Goal: Transaction & Acquisition: Purchase product/service

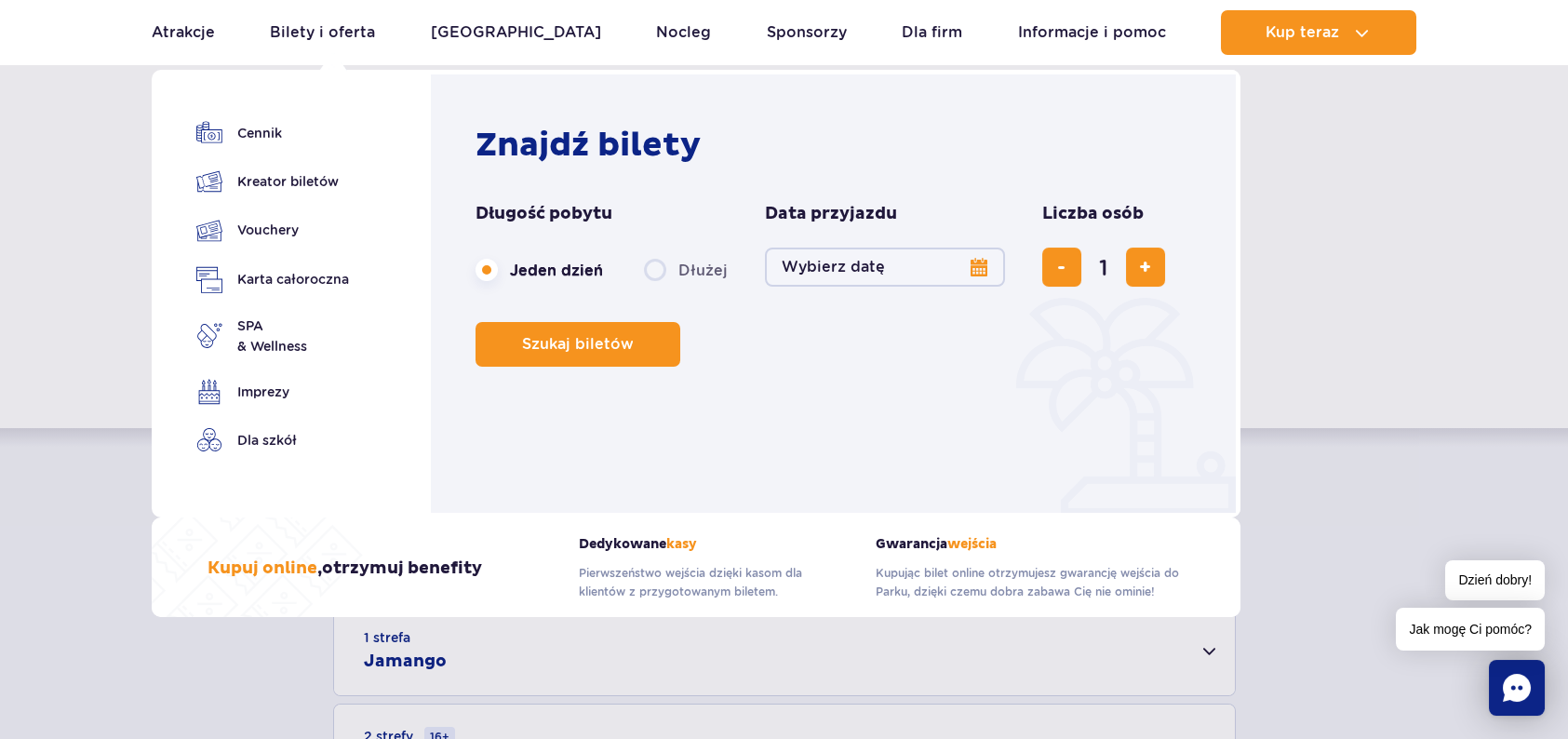
scroll to position [186, 0]
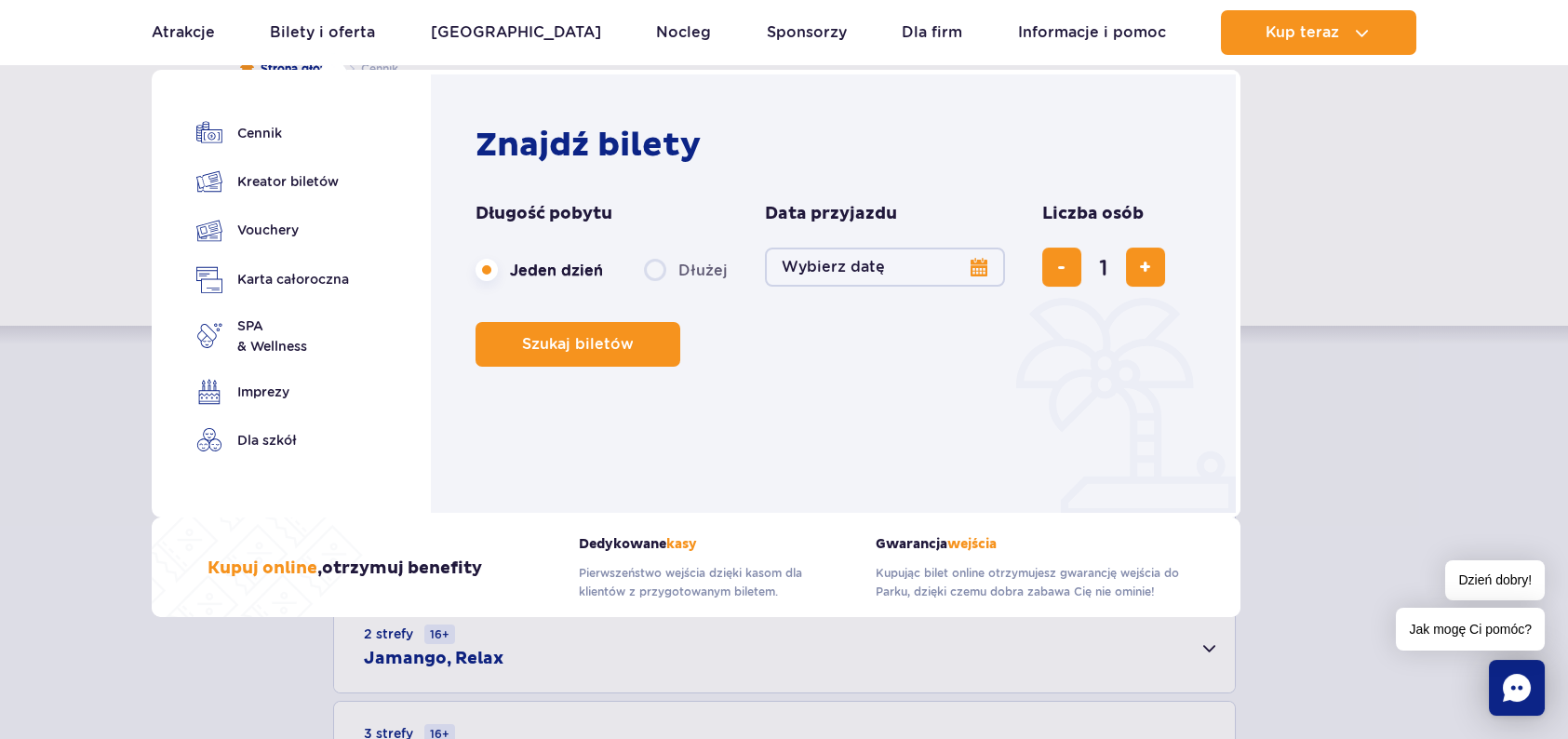
click at [654, 274] on label "Dłużej" at bounding box center [686, 270] width 84 height 39
click at [654, 286] on input "Dłużej" at bounding box center [654, 288] width 21 height 4
radio input "false"
radio input "true"
click at [970, 268] on button "Wybierz datę" at bounding box center [885, 267] width 240 height 39
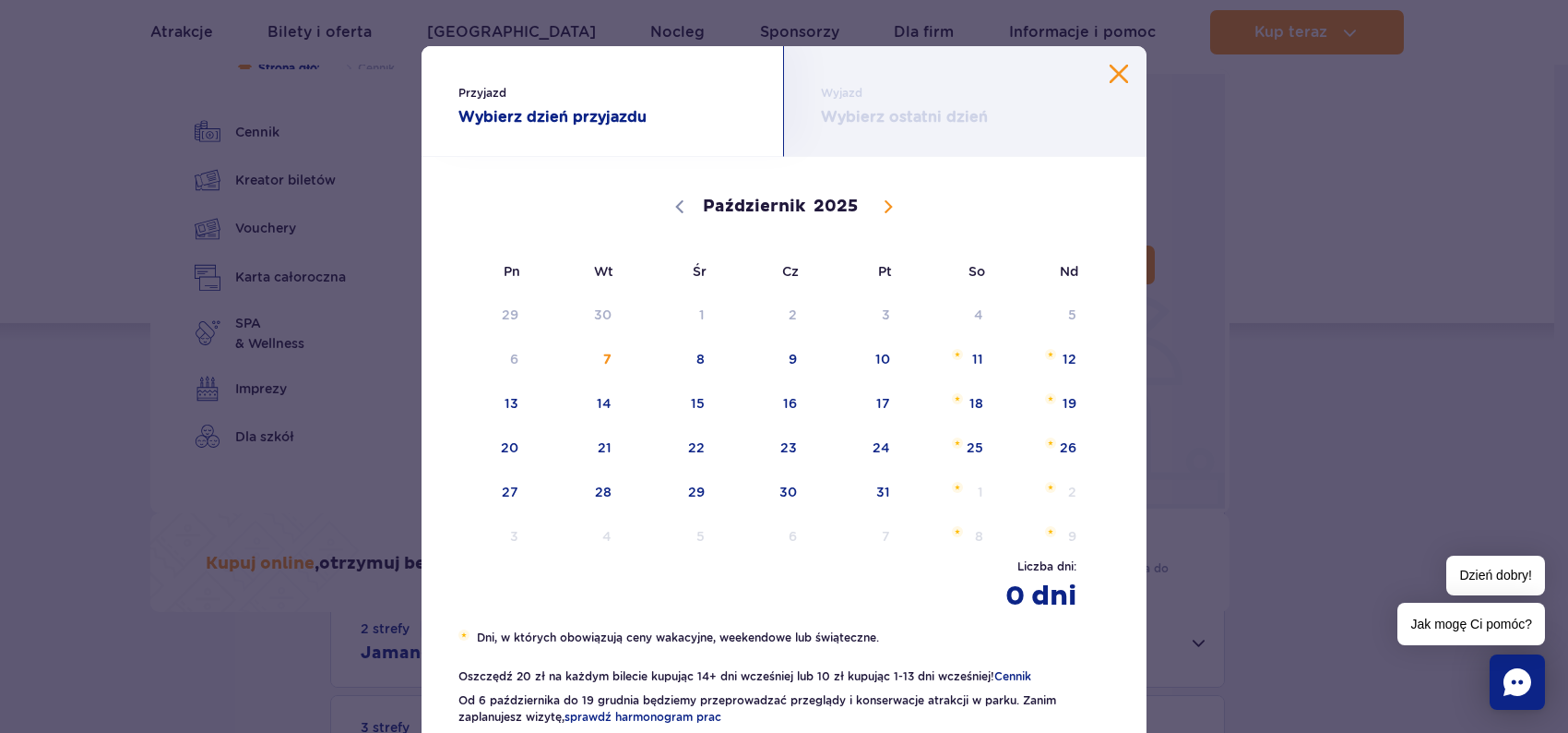
click at [882, 206] on icon at bounding box center [888, 207] width 13 height 13
select select "10"
click at [510, 361] on span "3" at bounding box center [486, 360] width 94 height 43
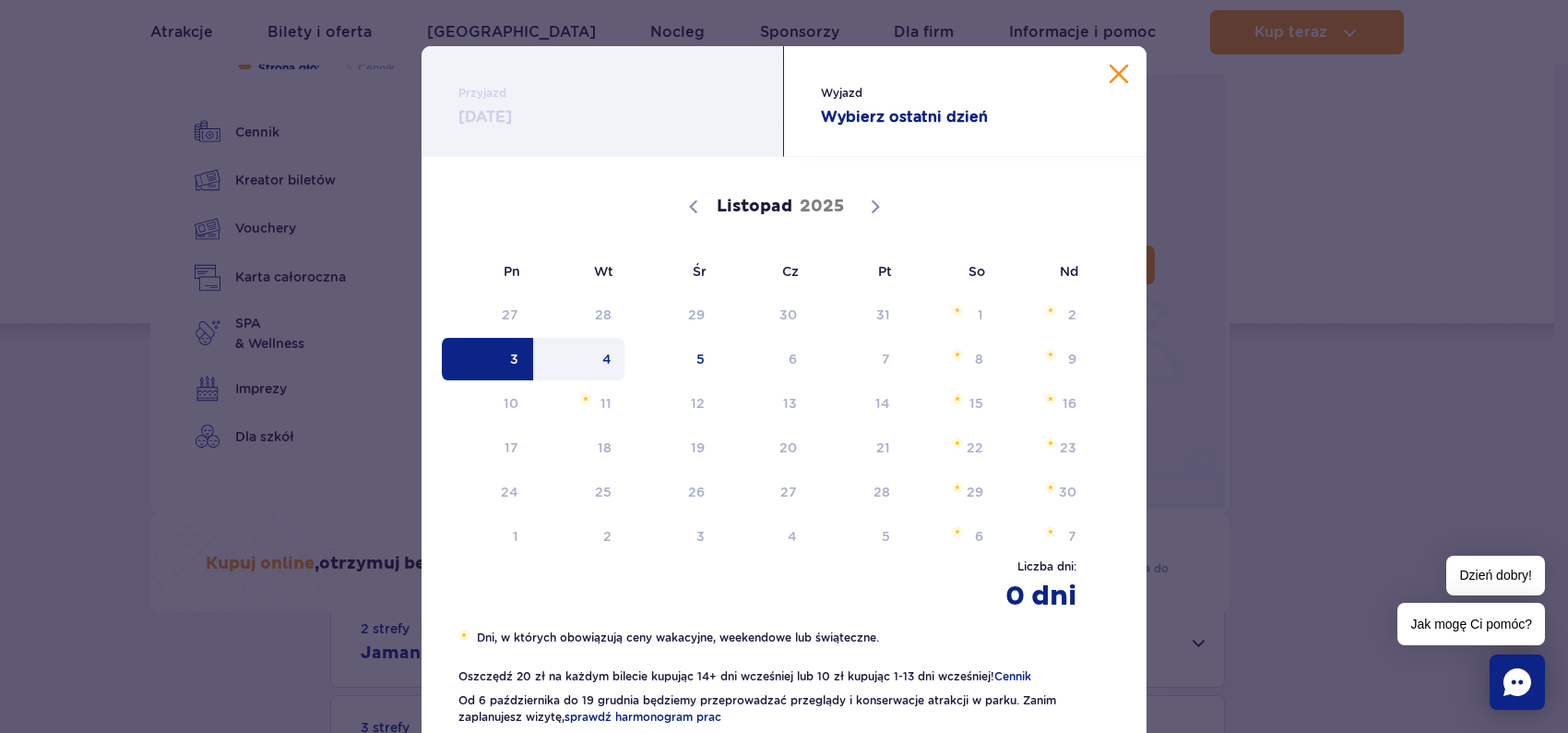
click at [592, 365] on span "4" at bounding box center [580, 360] width 94 height 43
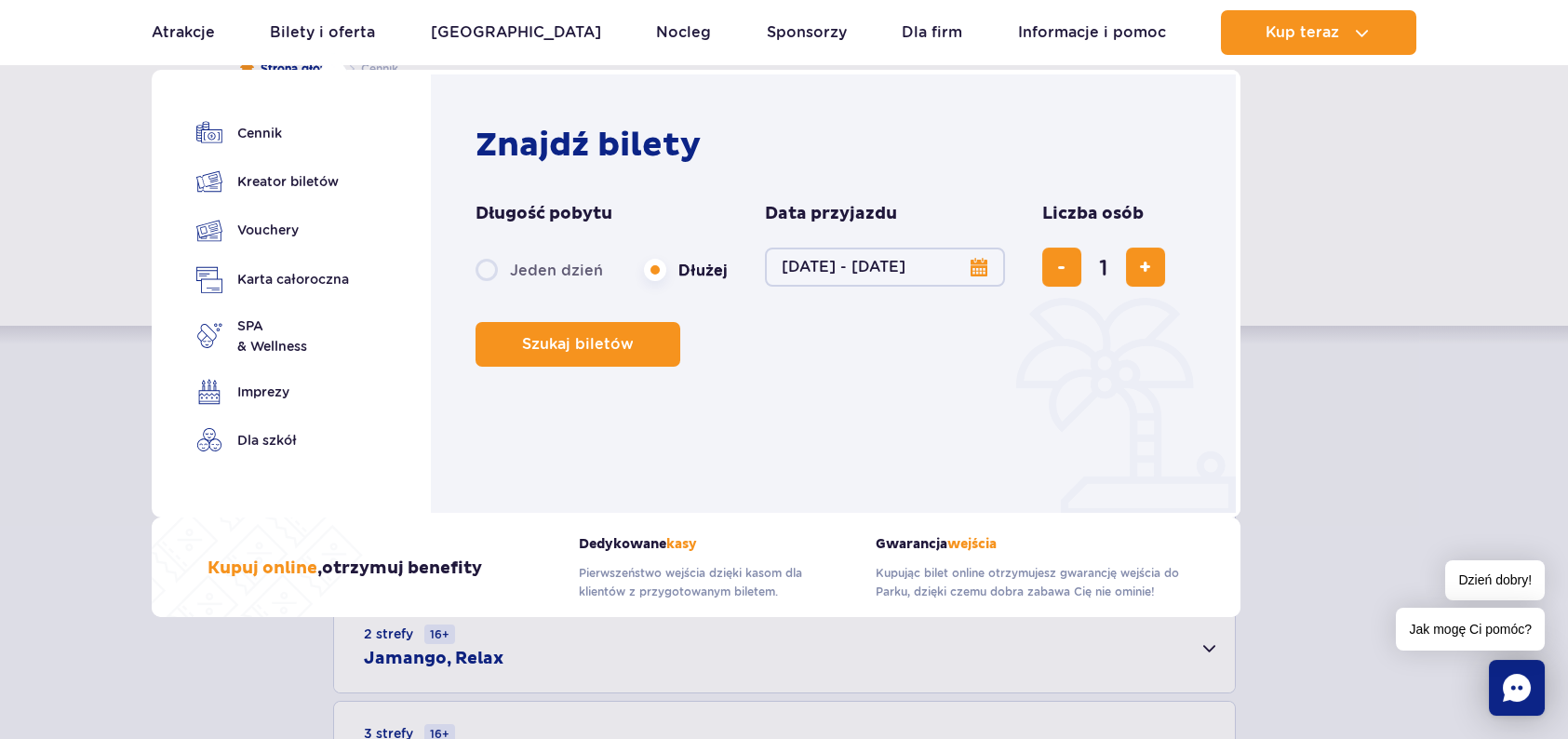
click at [973, 275] on button "03.11.25 - 04.11.25" at bounding box center [885, 267] width 240 height 39
select select "10"
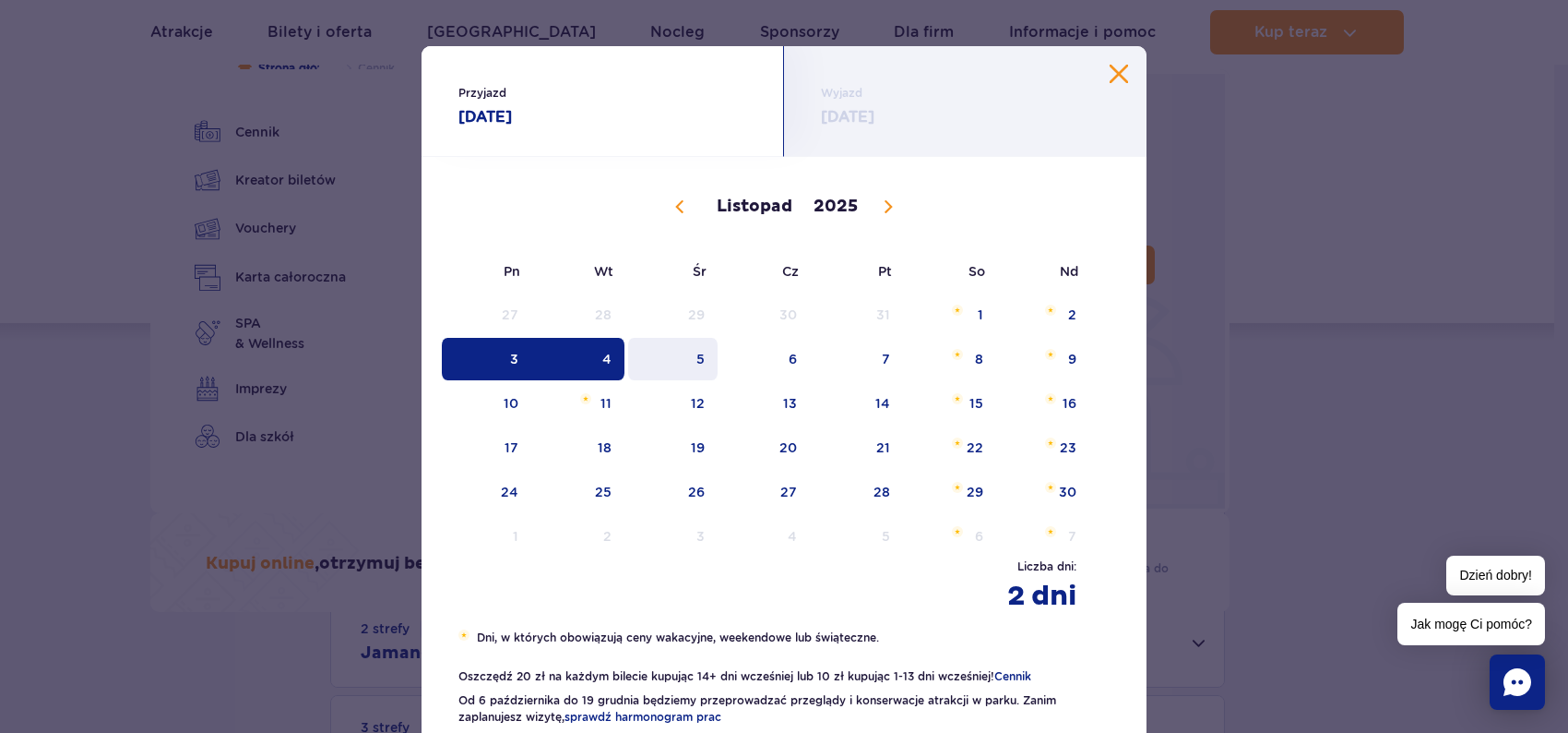
click at [684, 357] on span "5" at bounding box center [672, 360] width 94 height 43
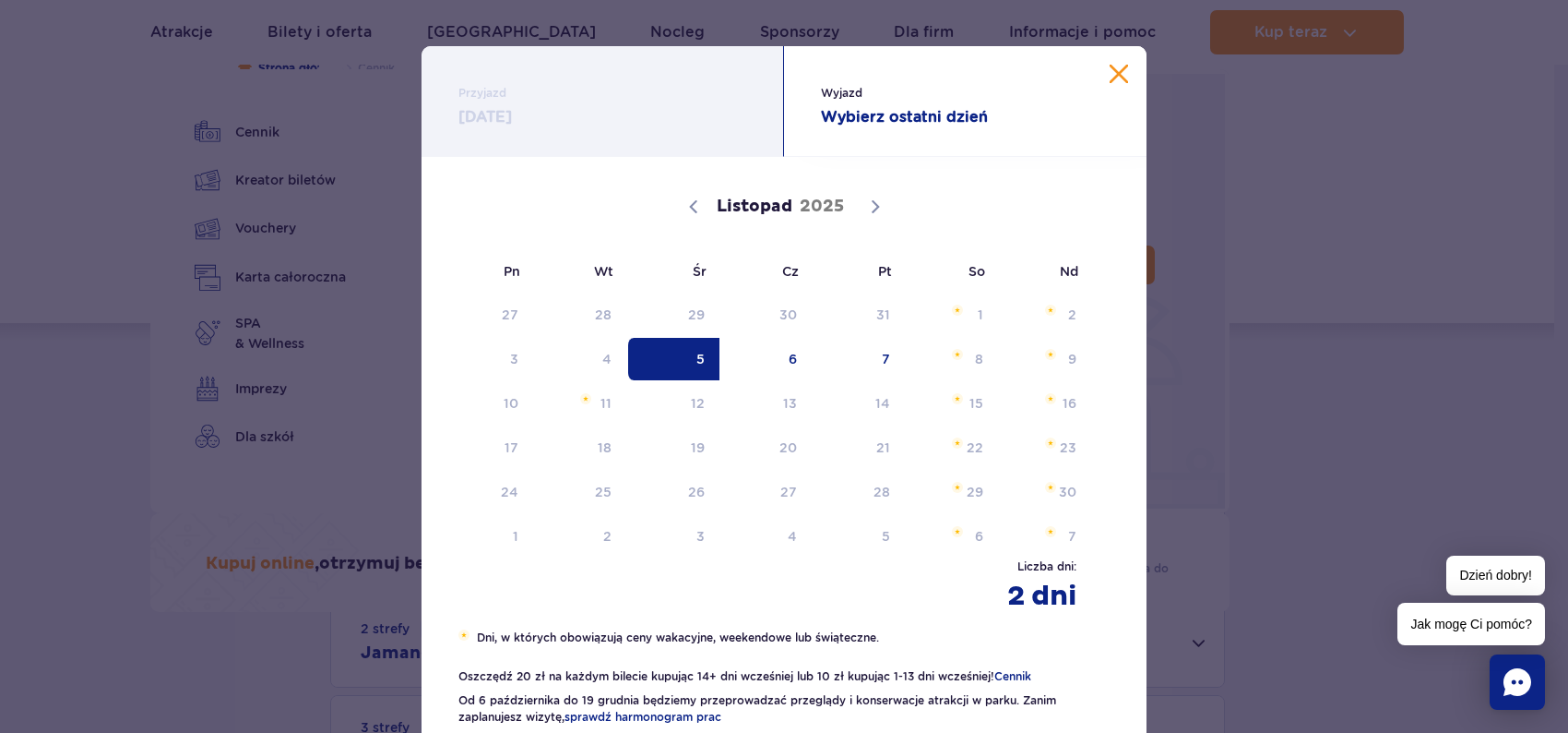
click at [1200, 256] on div "Przyjazd 05.11.25 Wyjazd Wybierz ostatni dzień 05.11.2025 Listopad 2025 Pn Wt Ś…" at bounding box center [784, 366] width 1568 height 733
click at [702, 360] on span "5" at bounding box center [672, 360] width 94 height 43
radio input "true"
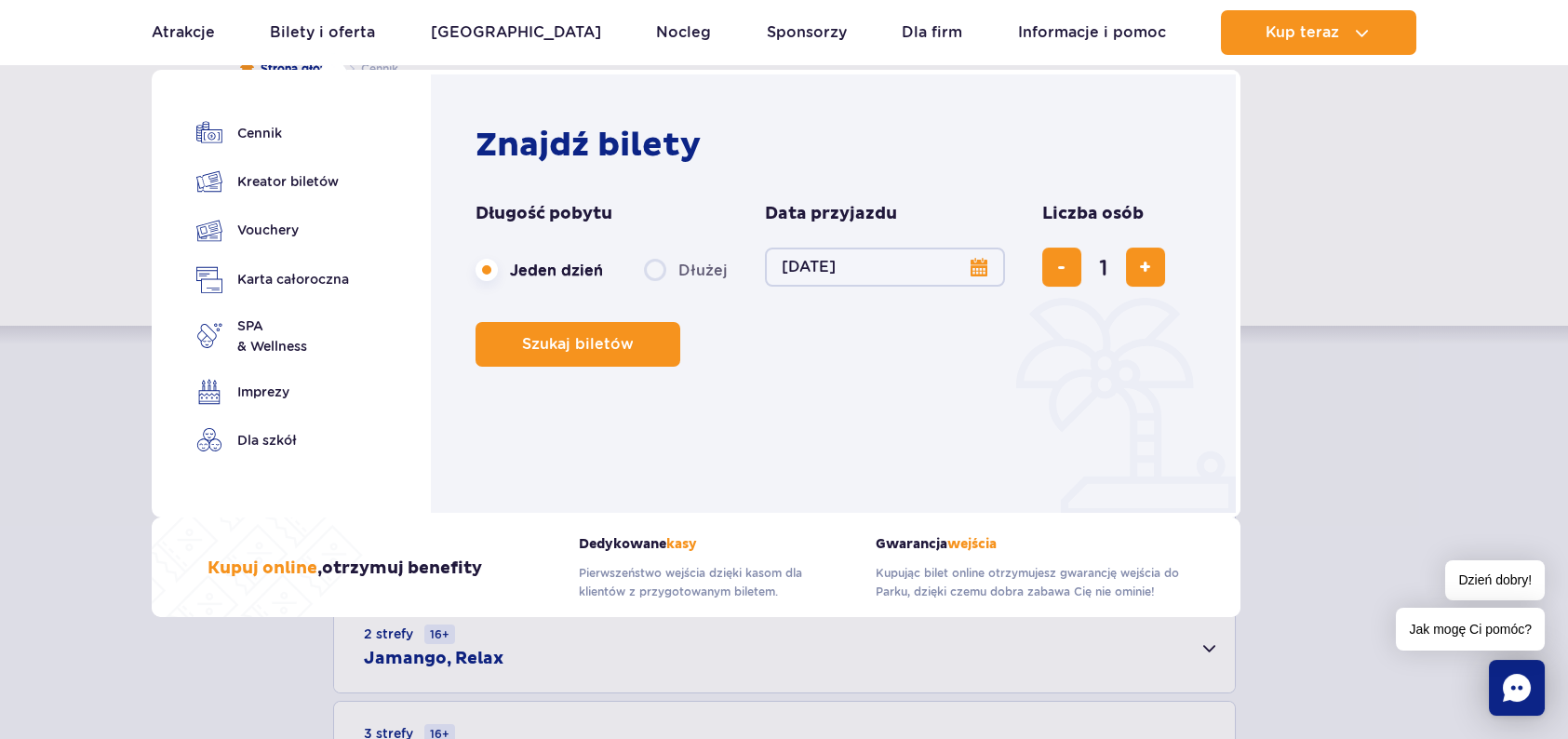
click at [966, 274] on button "05.11.25" at bounding box center [885, 267] width 240 height 39
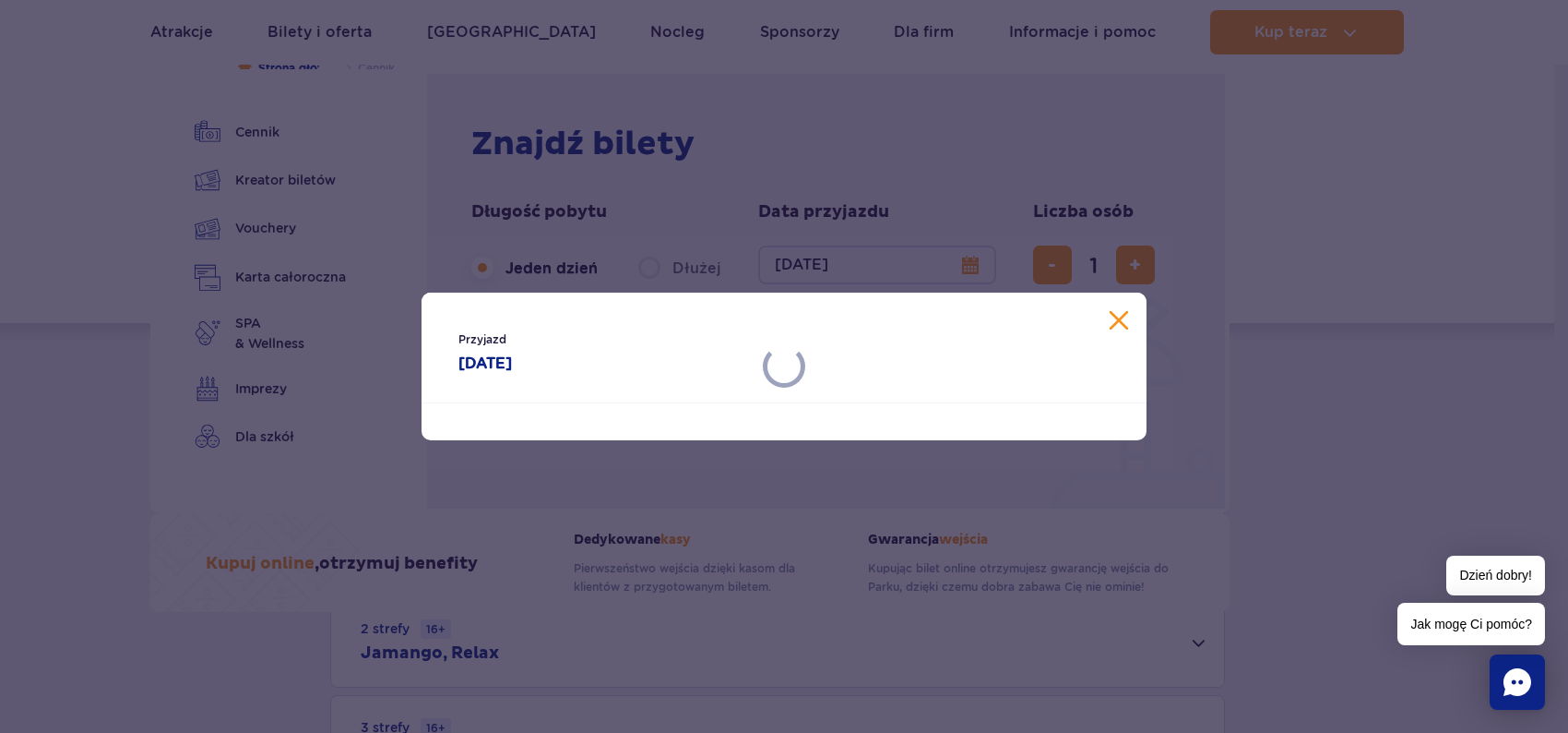
select select "10"
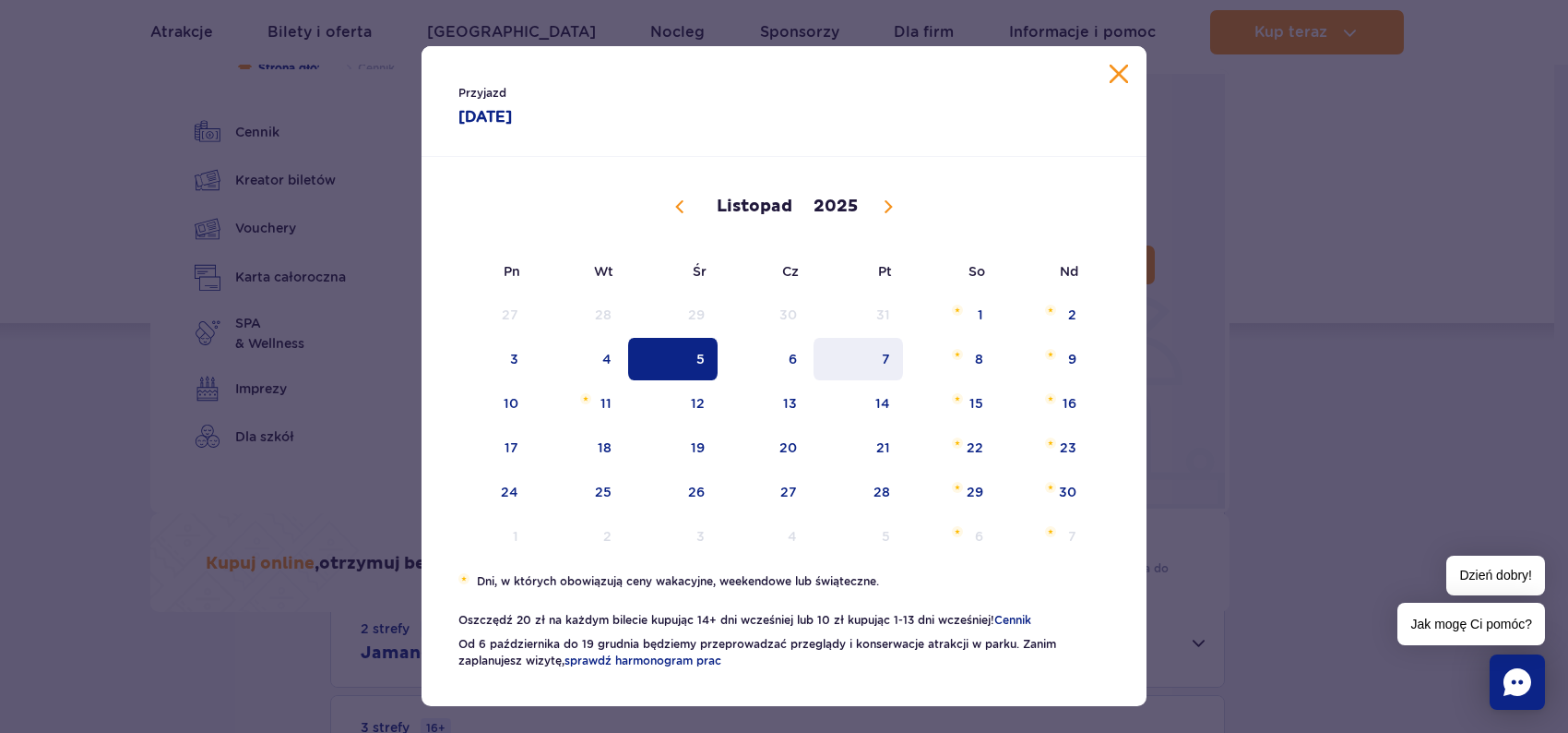
click at [879, 357] on span "7" at bounding box center [859, 360] width 94 height 43
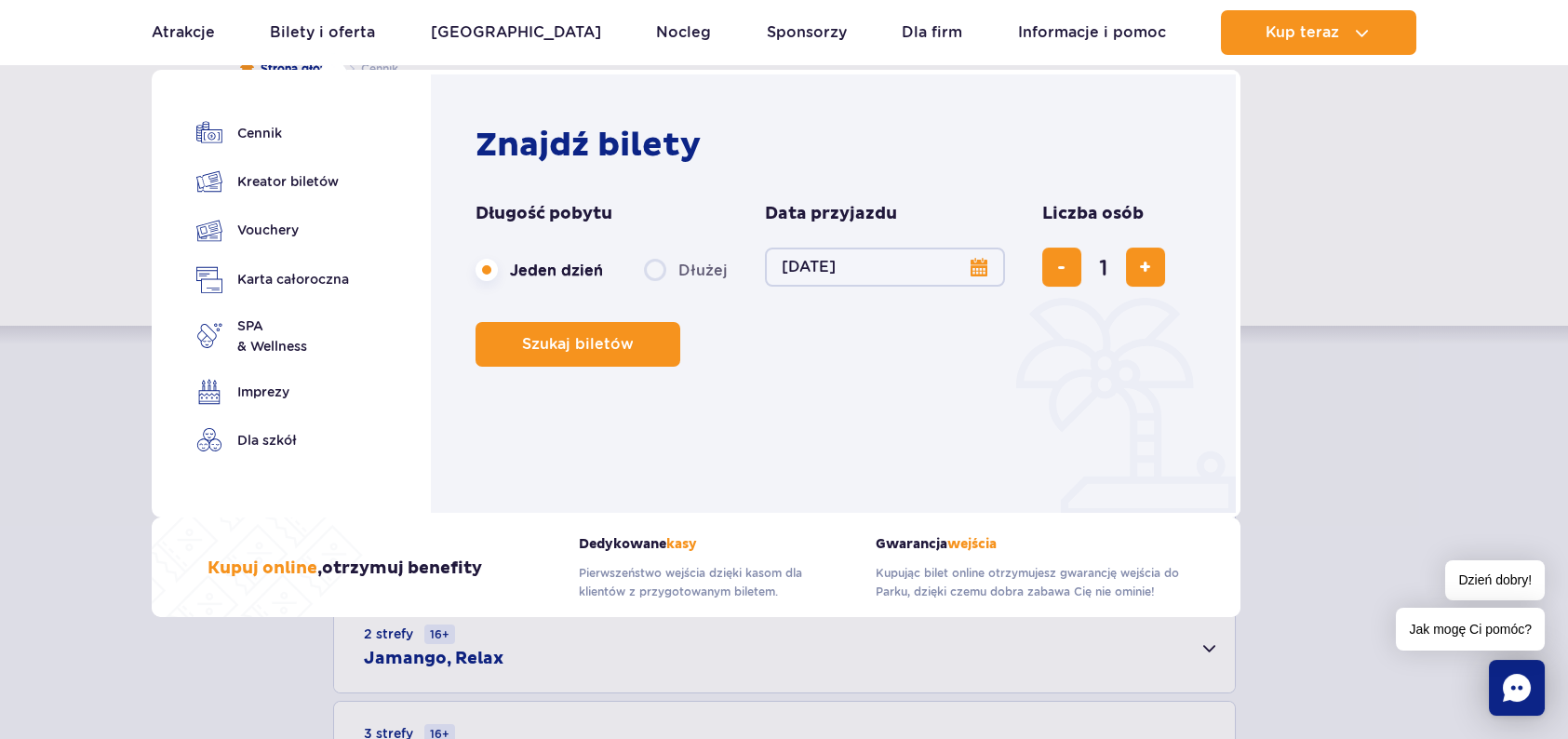
click at [969, 275] on button "07.11.25" at bounding box center [885, 267] width 240 height 39
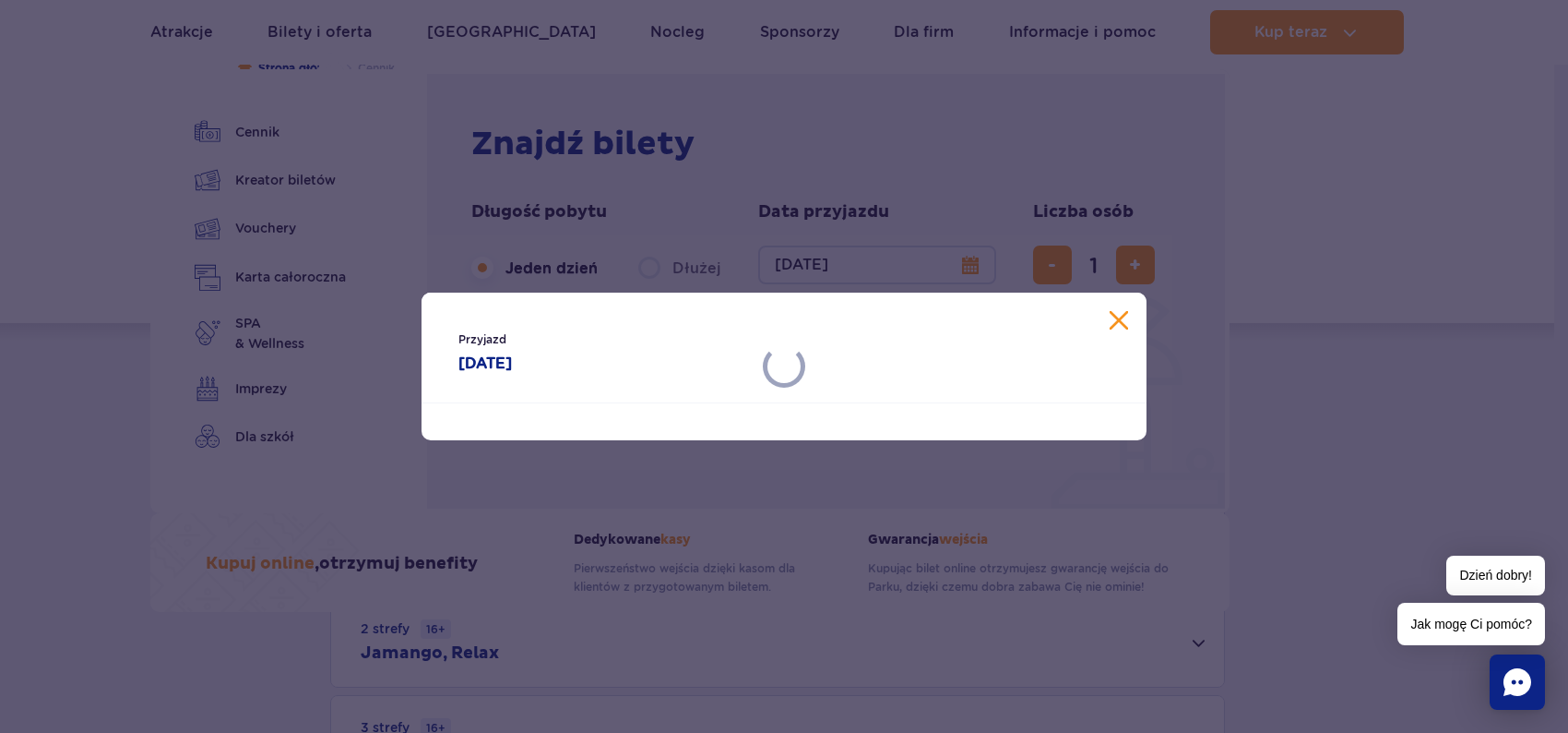
select select "10"
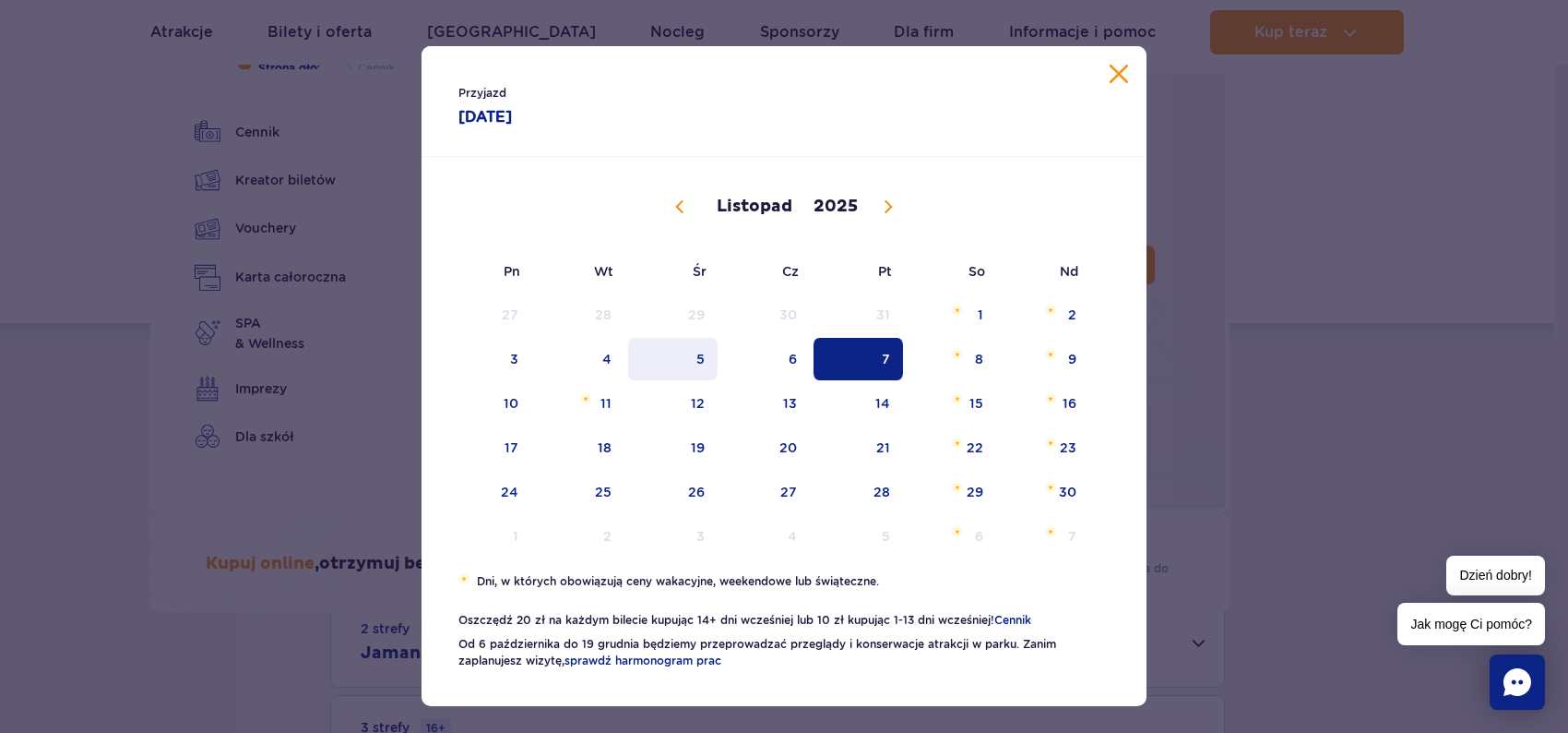
click at [694, 364] on span "5" at bounding box center [672, 360] width 94 height 43
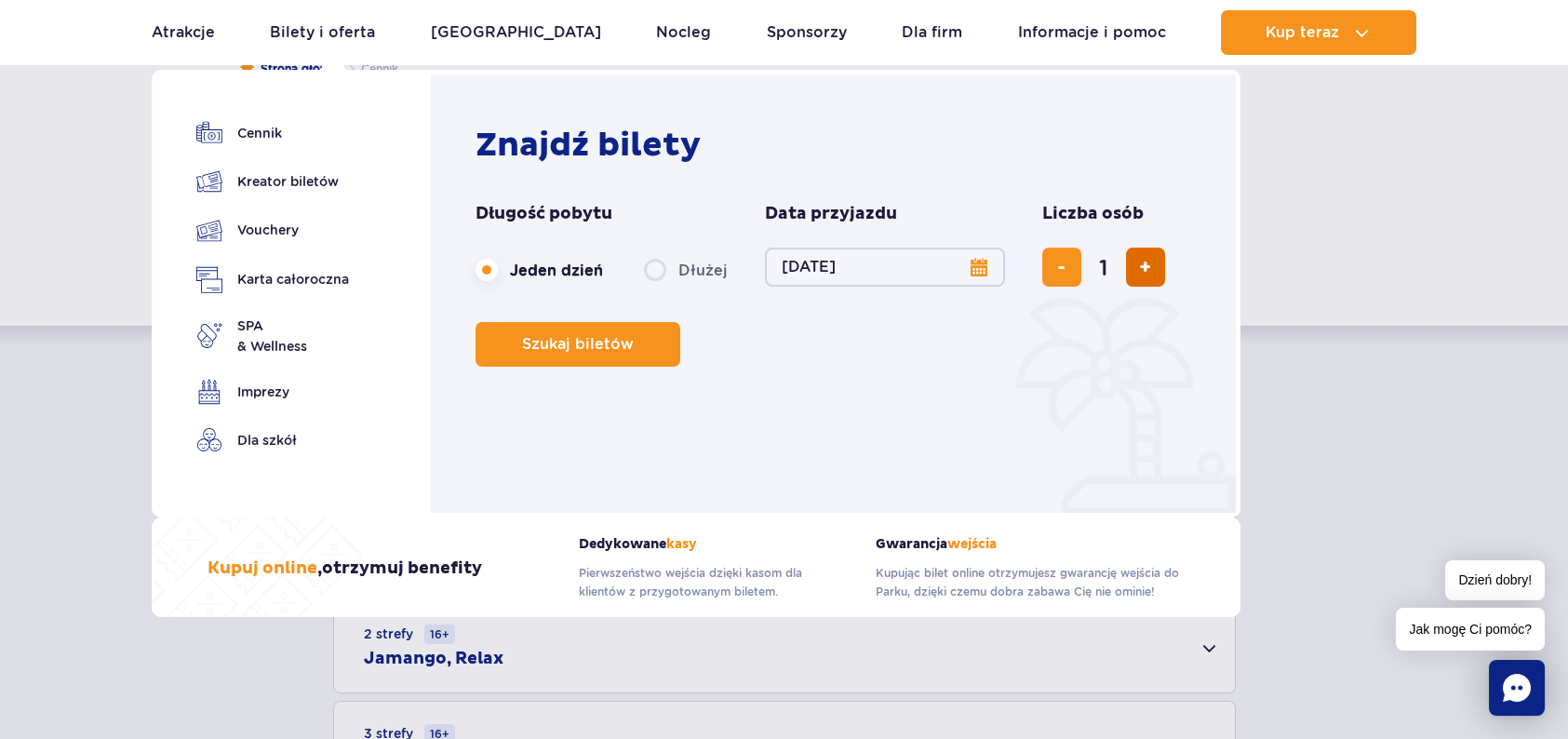
click at [1139, 267] on span "dodaj bilet" at bounding box center [1145, 267] width 12 height 0
type input "2"
click at [655, 272] on label "Dłużej" at bounding box center [686, 270] width 84 height 39
click at [655, 286] on input "Dłużej" at bounding box center [654, 288] width 21 height 4
radio input "false"
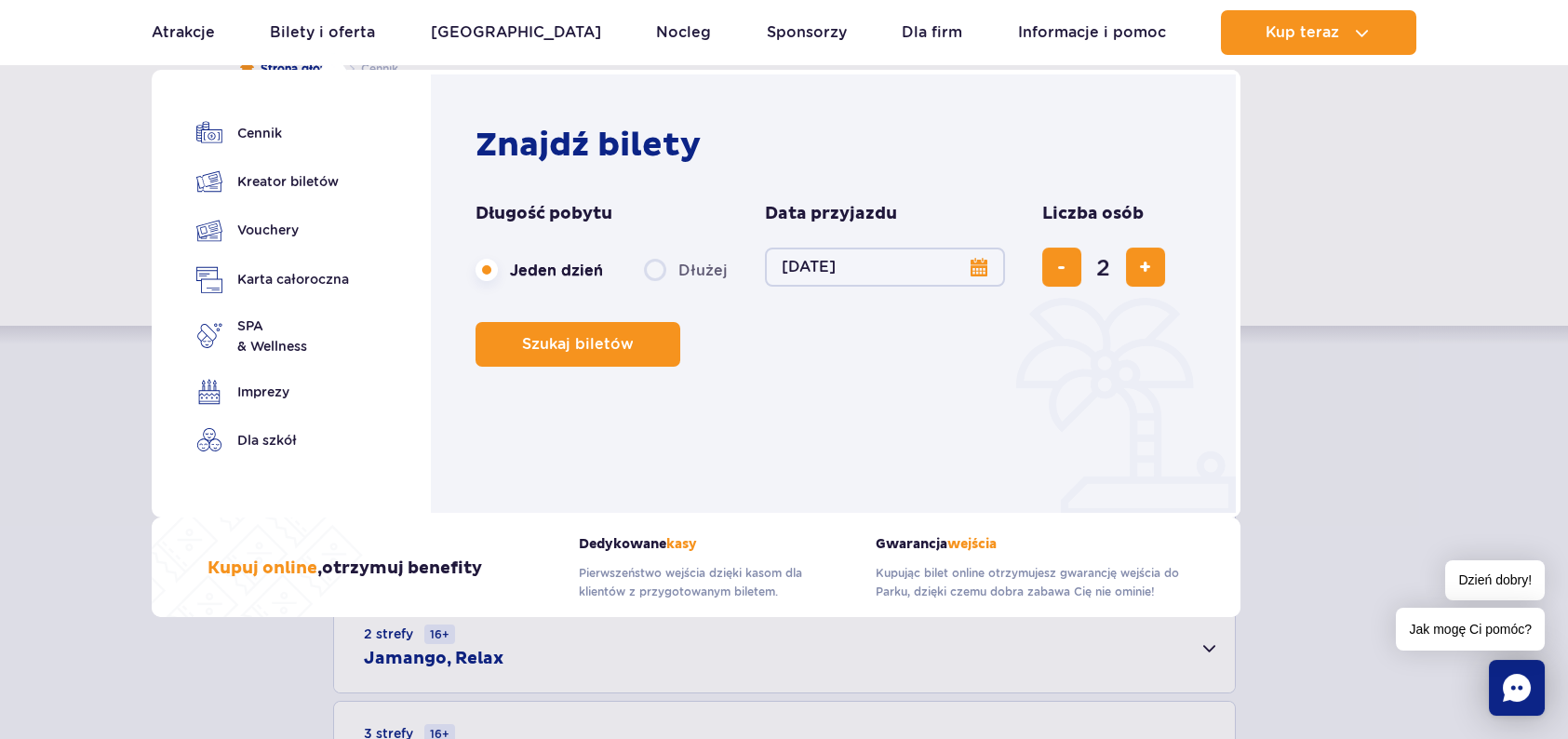
radio input "true"
click at [970, 271] on button "Wybierz datę" at bounding box center [885, 267] width 240 height 39
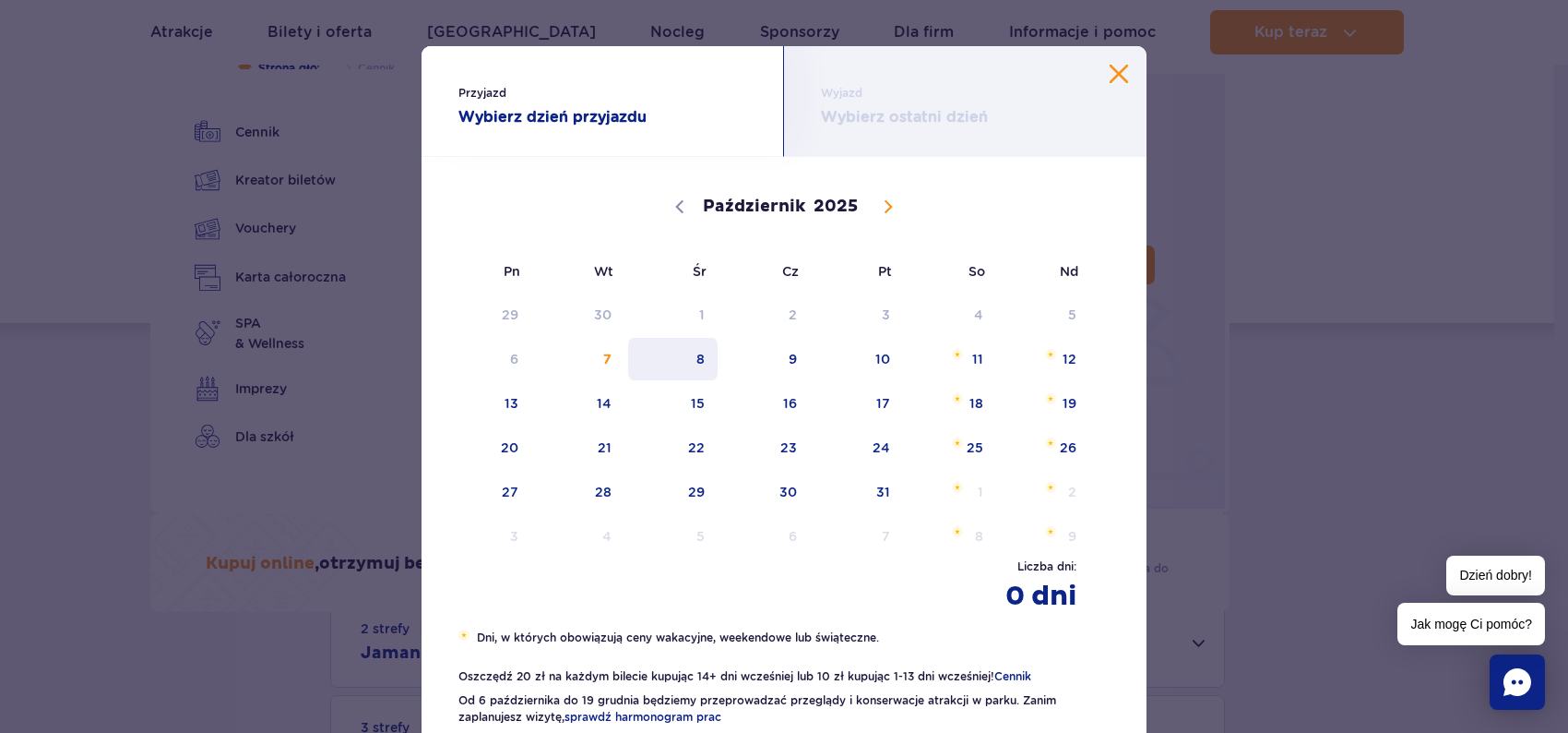
click at [685, 357] on span "8" at bounding box center [672, 360] width 94 height 43
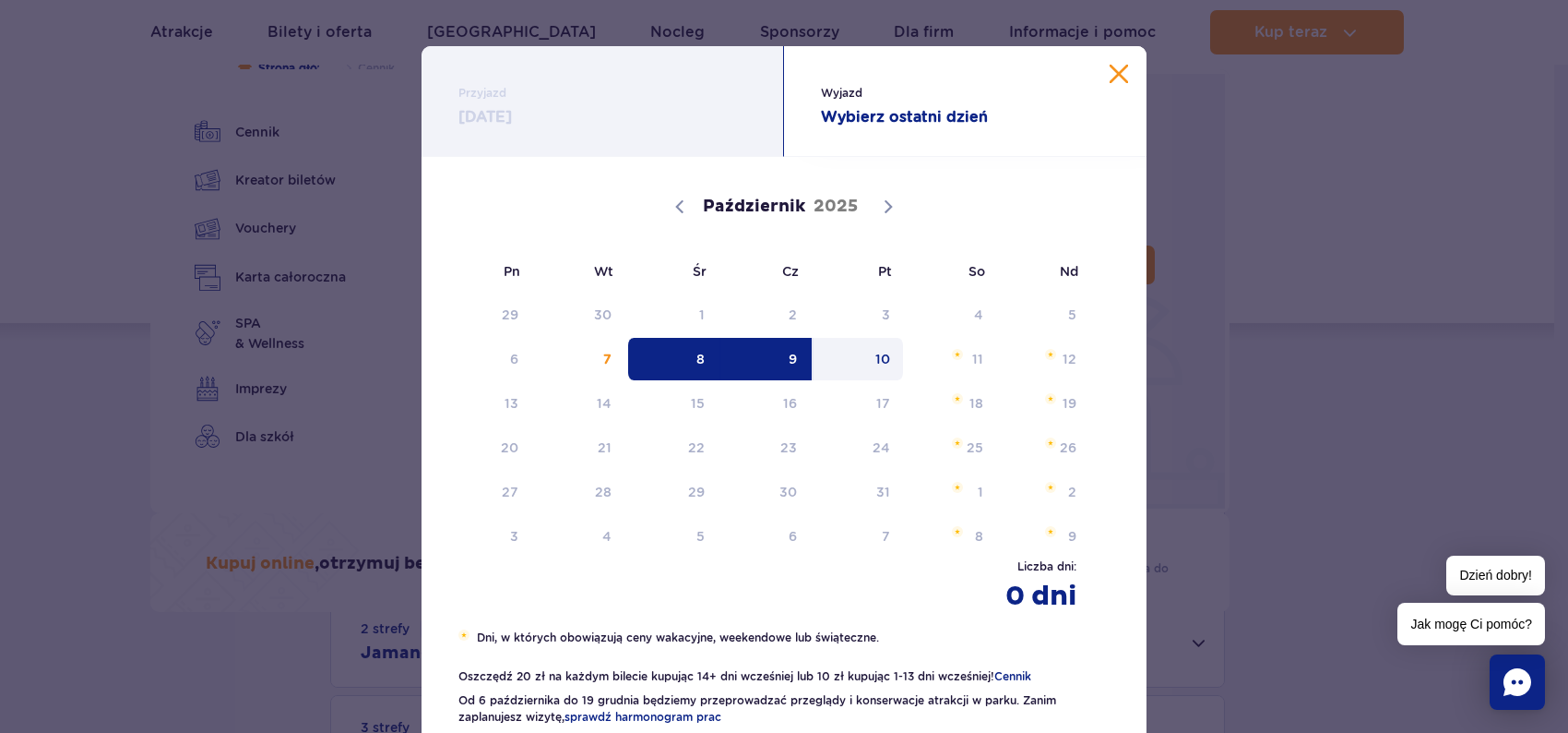
click at [869, 358] on span "10" at bounding box center [859, 360] width 94 height 43
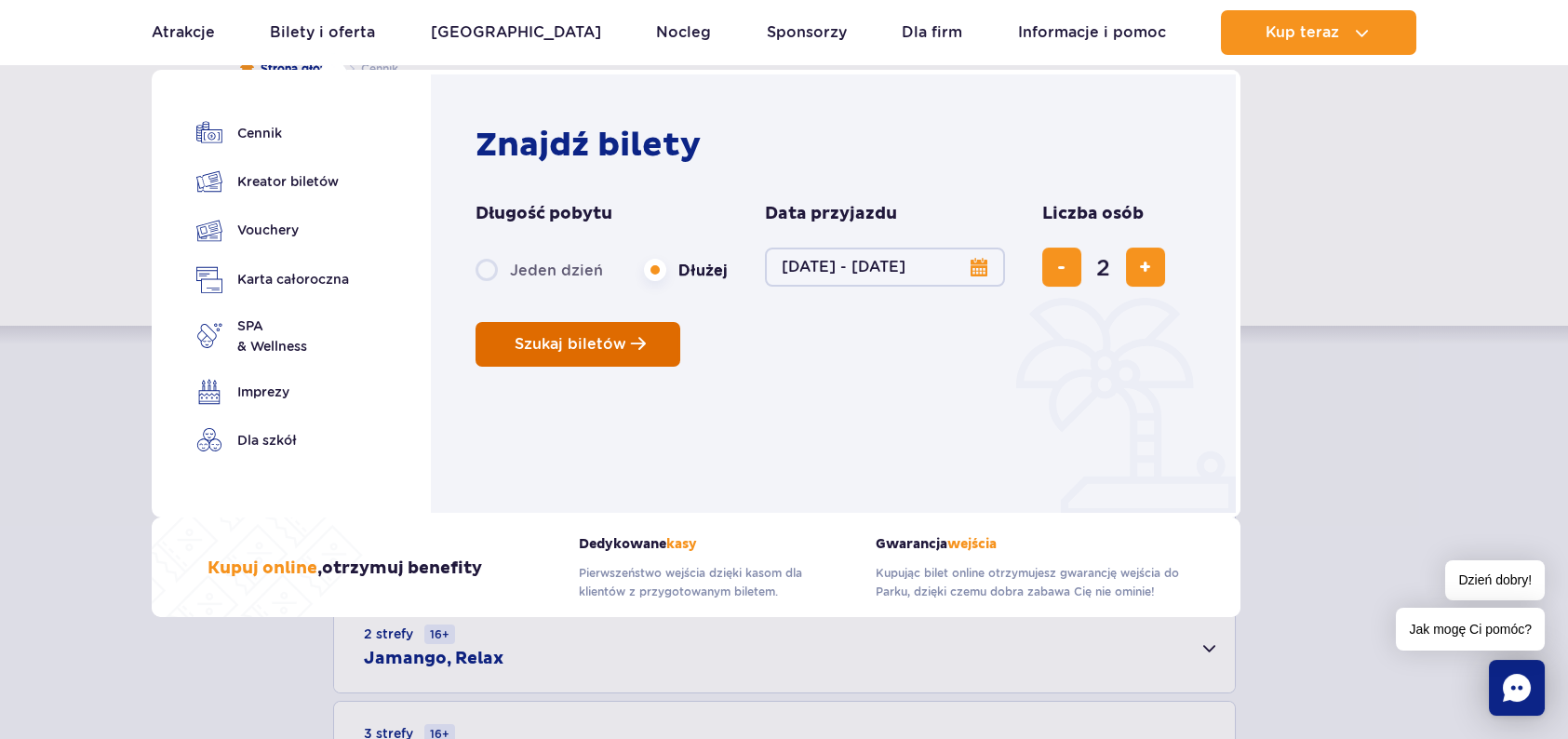
click at [639, 346] on span "Planowanie wizyty w Park of Poland" at bounding box center [638, 344] width 15 height 16
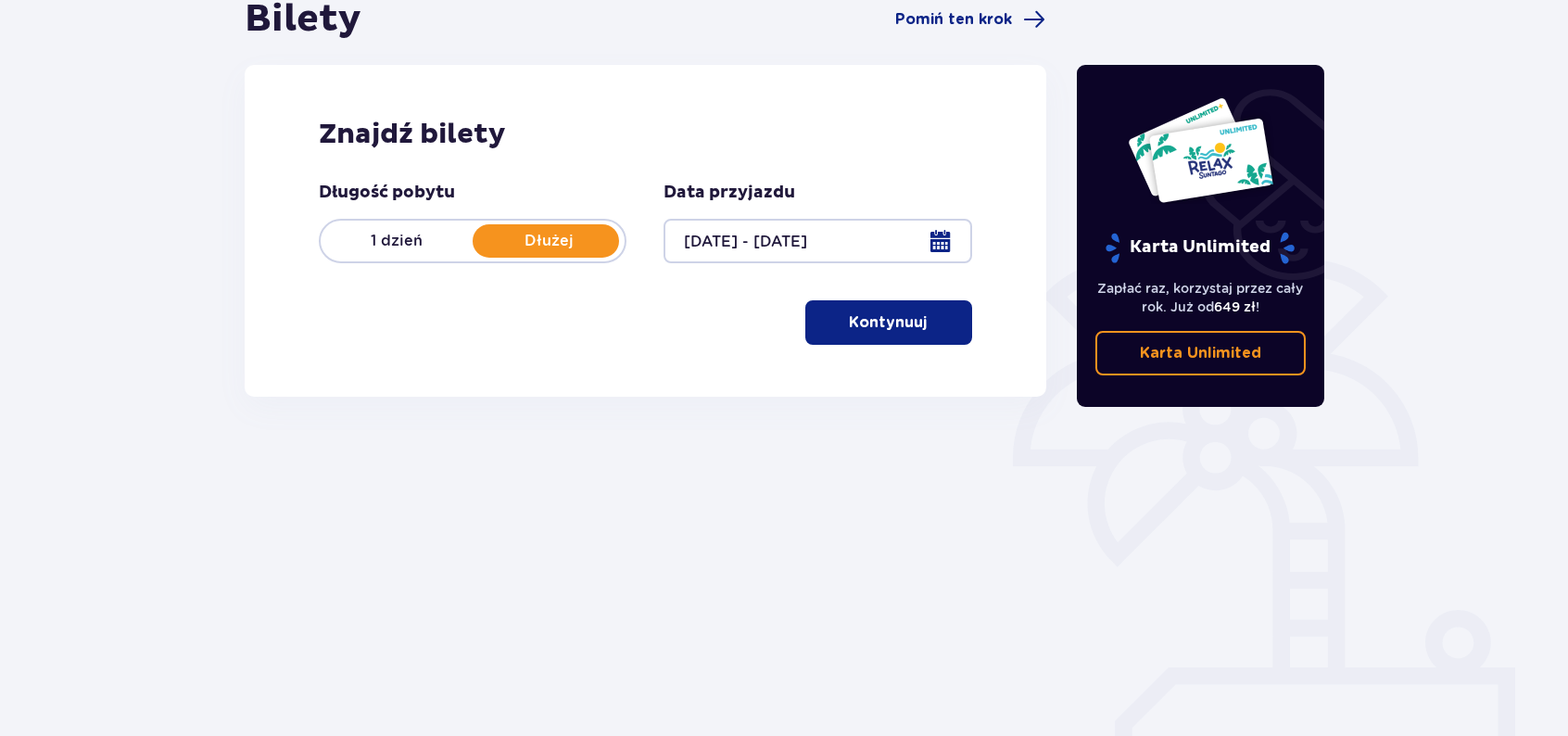
scroll to position [207, 0]
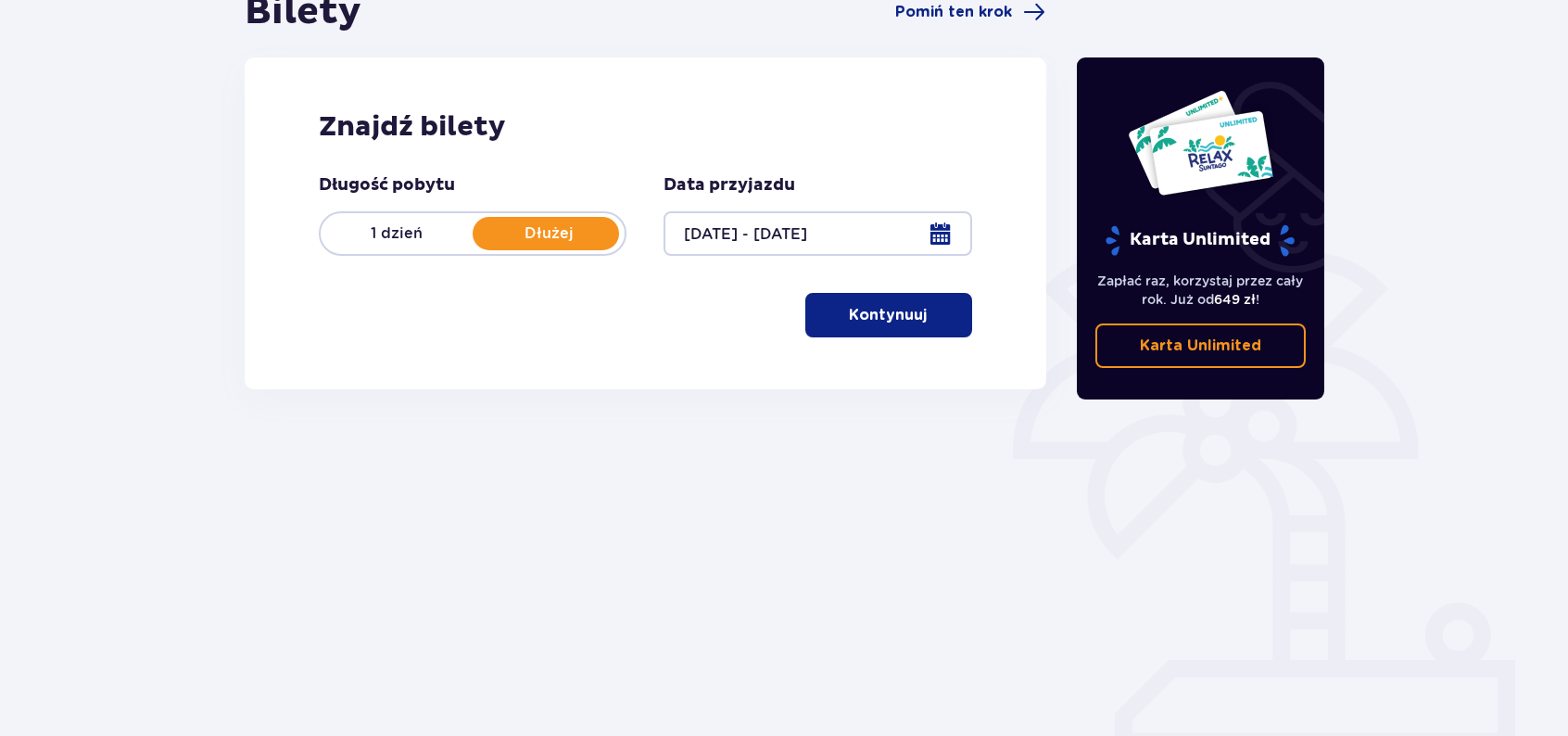
click at [557, 240] on p "Dłużej" at bounding box center [548, 234] width 152 height 20
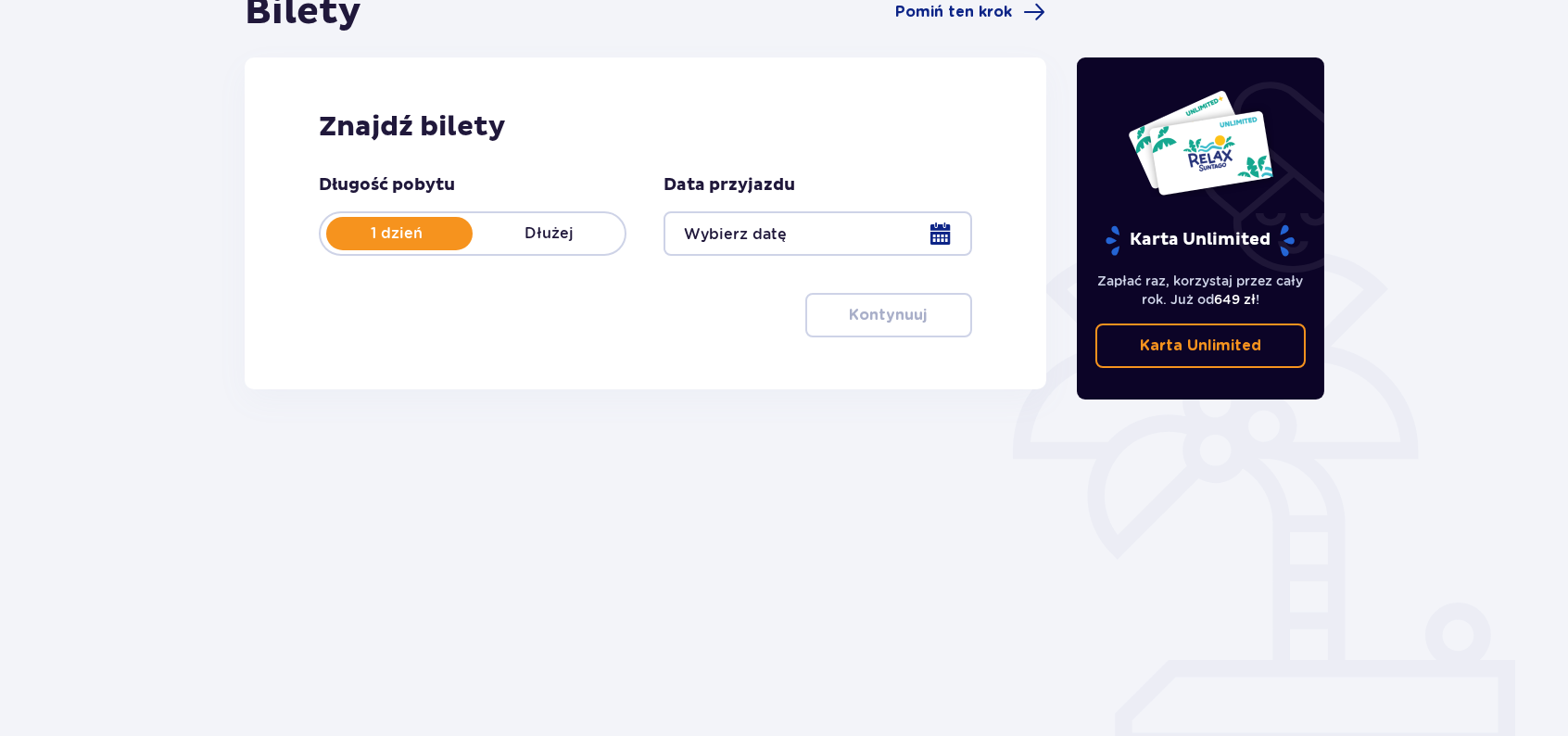
click at [883, 240] on div at bounding box center [817, 234] width 308 height 45
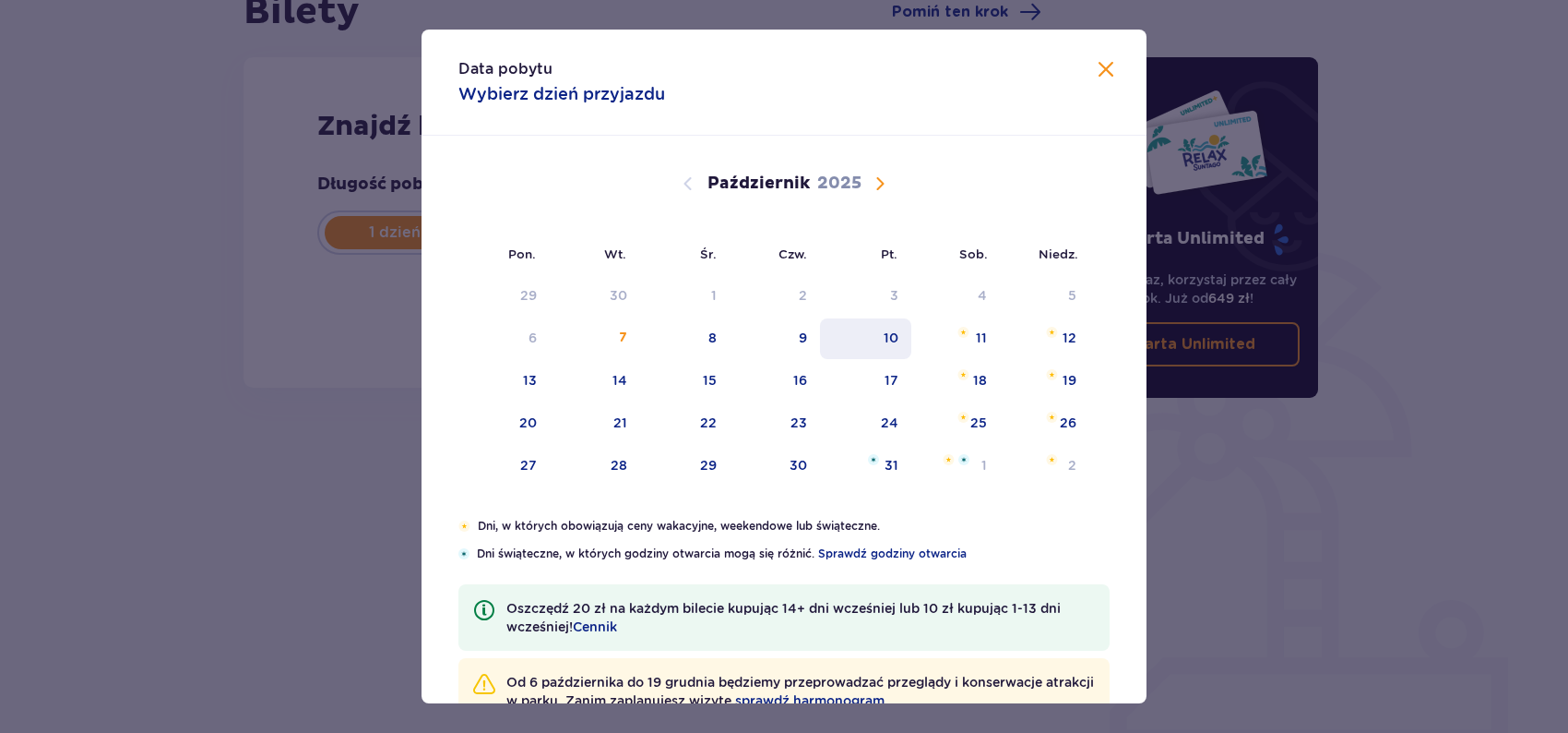
drag, startPoint x: 720, startPoint y: 336, endPoint x: 886, endPoint y: 339, distance: 166.0
click at [720, 337] on div "8" at bounding box center [684, 339] width 90 height 41
type input "[DATE]"
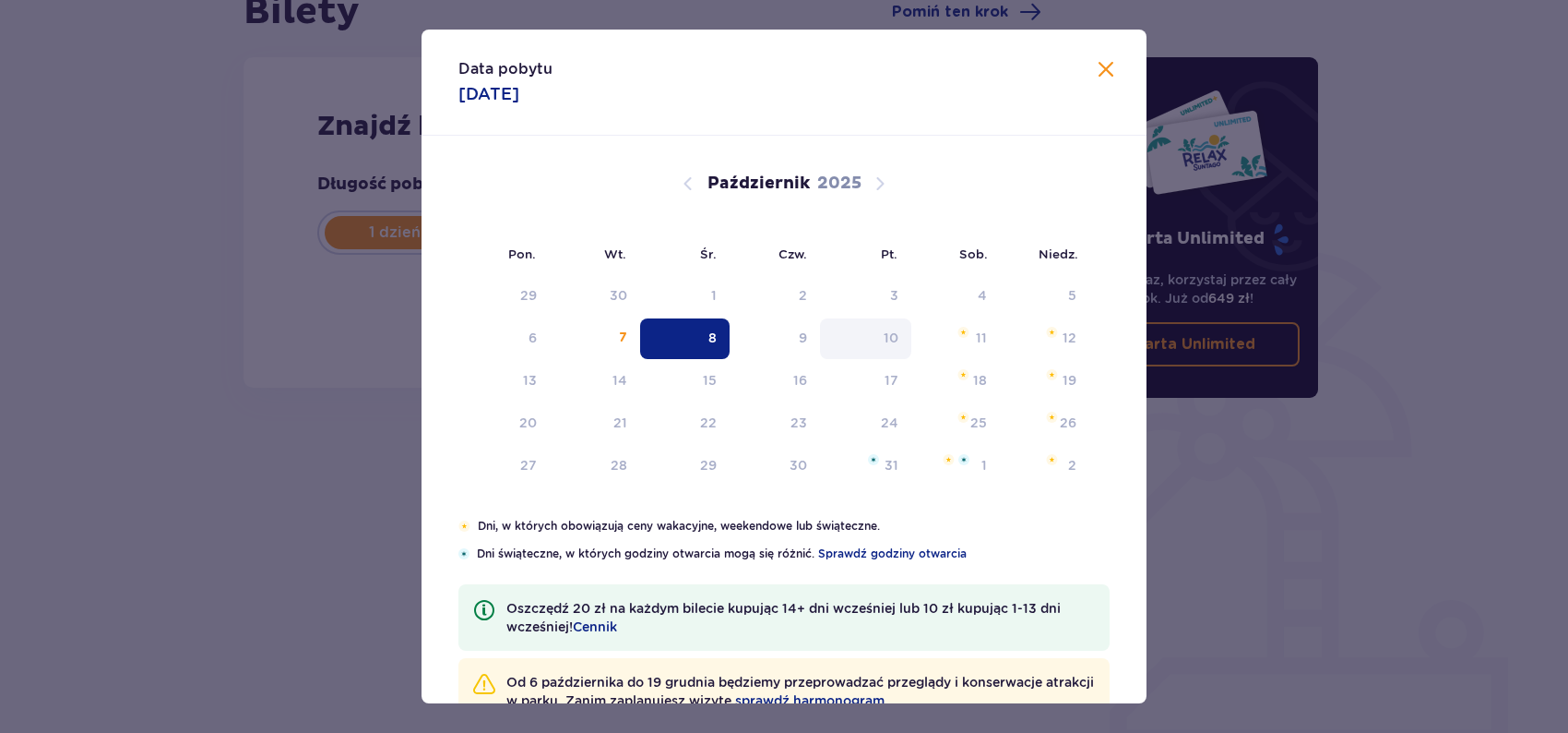
click at [886, 338] on div "10" at bounding box center [891, 338] width 15 height 19
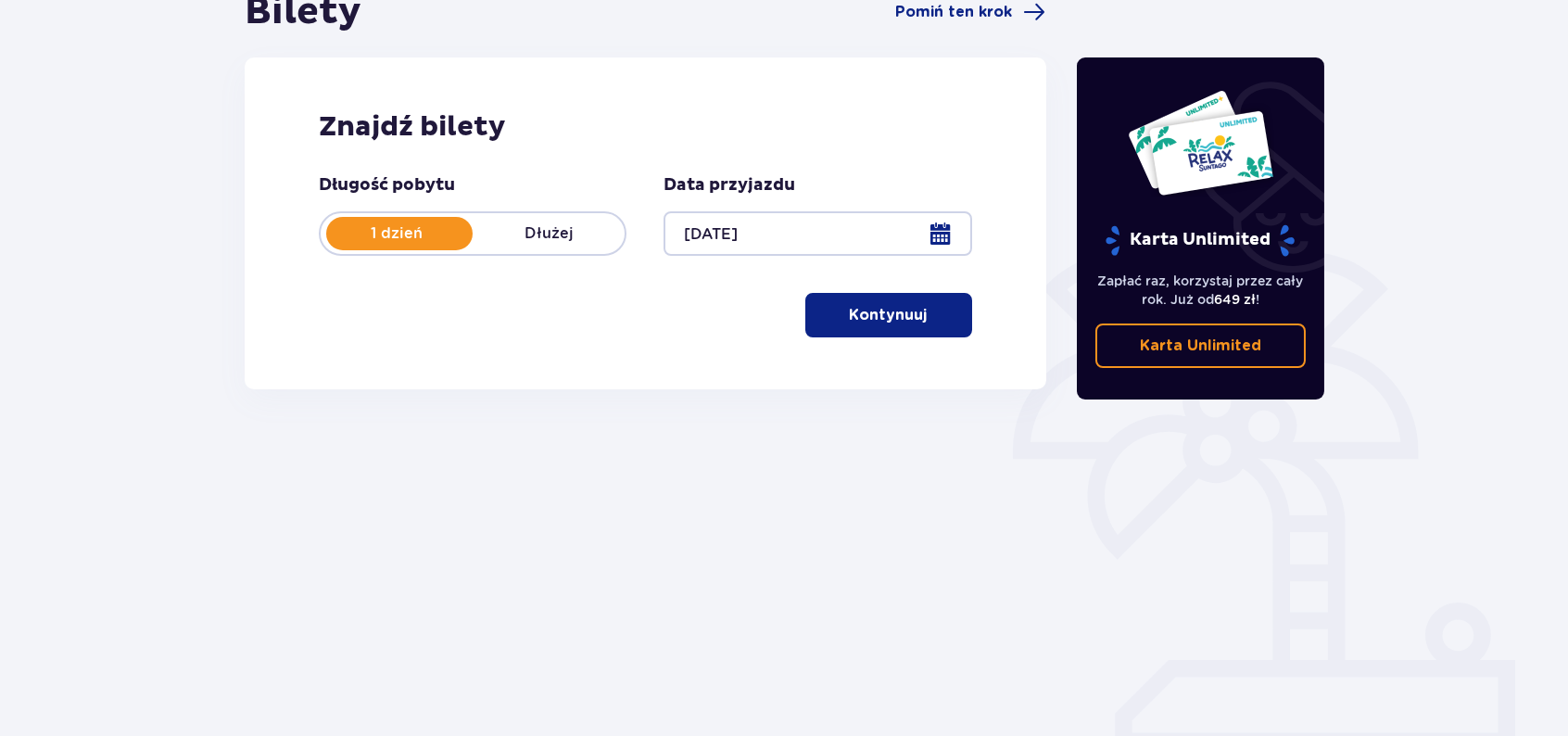
click at [563, 237] on p "Dłużej" at bounding box center [548, 234] width 152 height 20
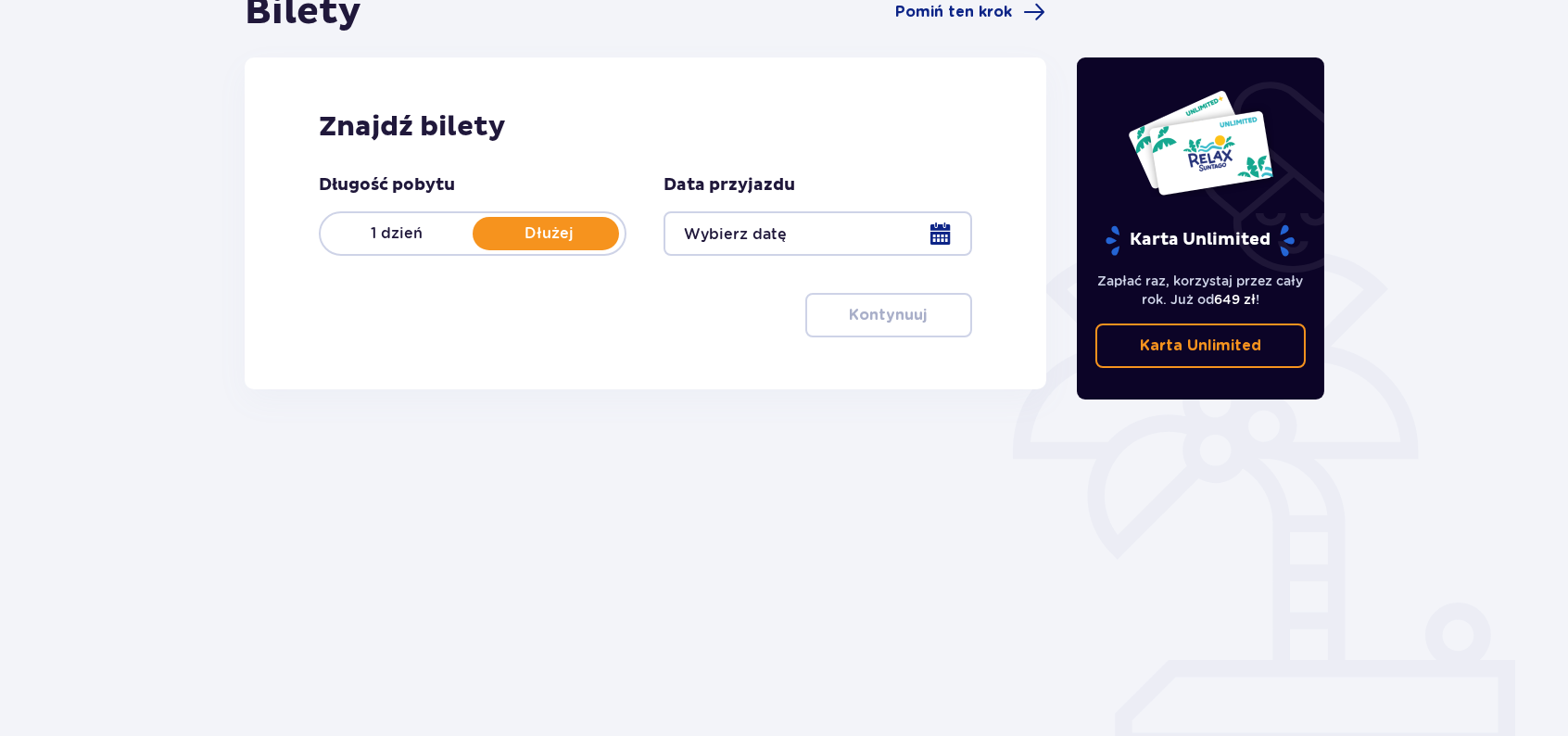
click at [801, 229] on div at bounding box center [817, 234] width 308 height 45
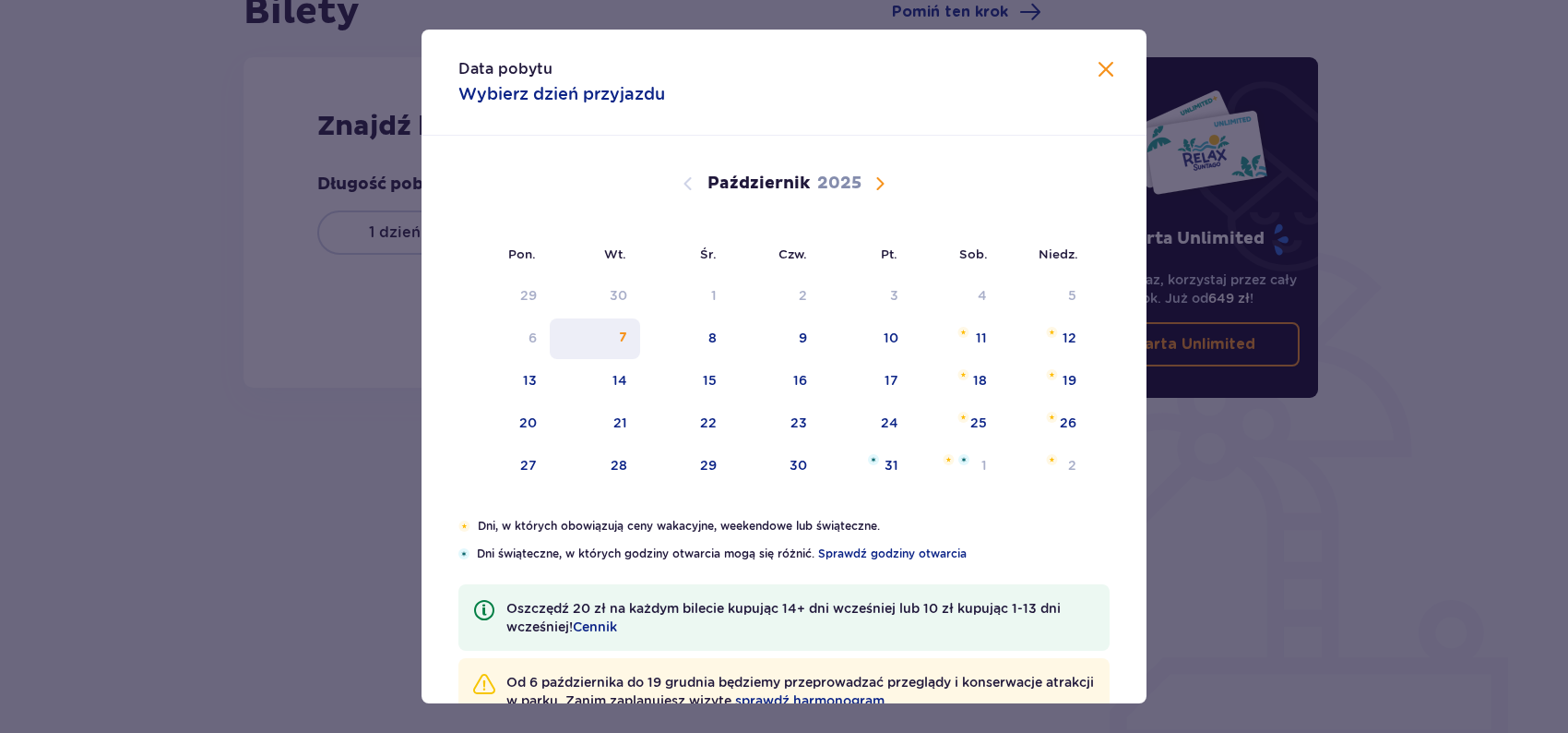
click at [620, 344] on div "7" at bounding box center [622, 338] width 8 height 19
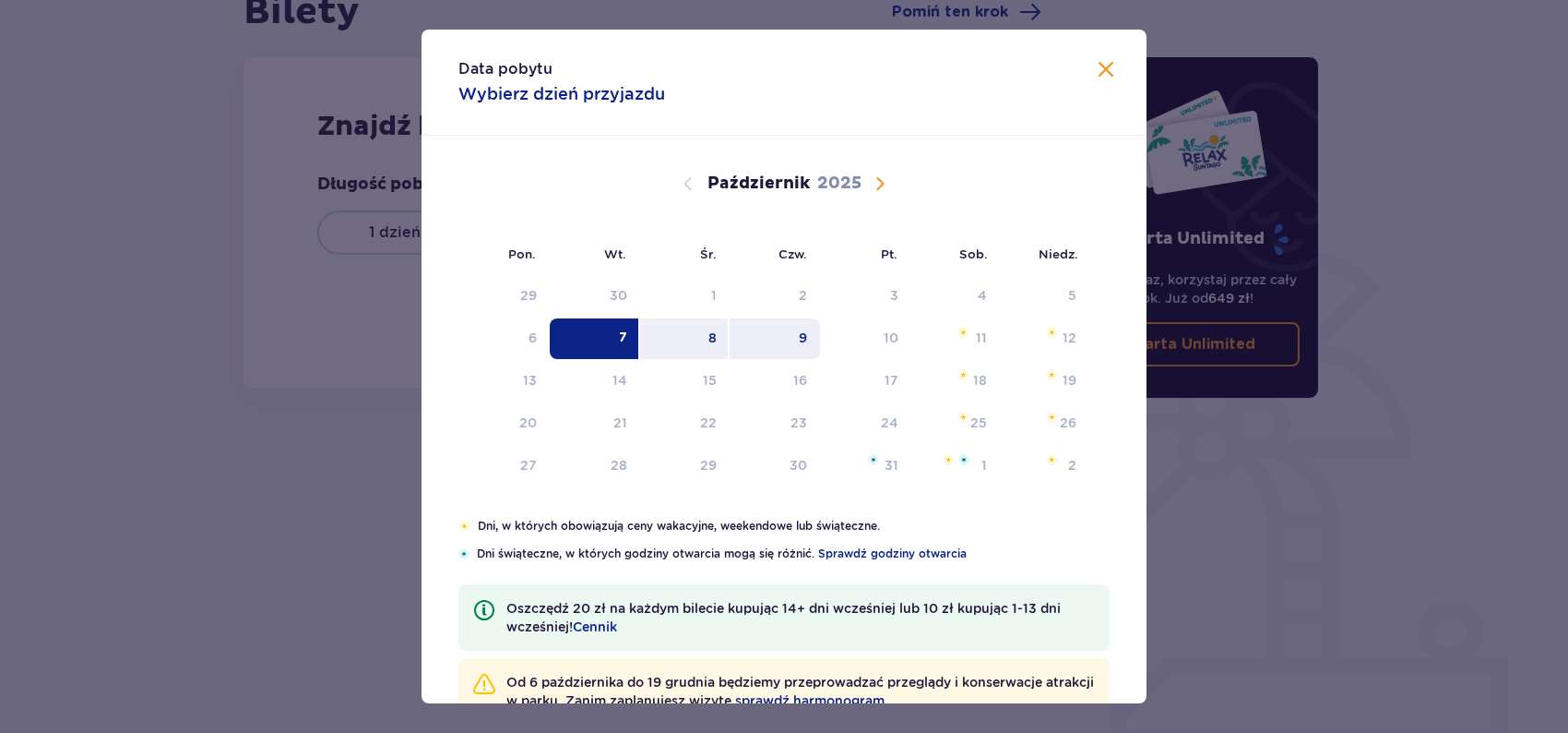
click at [802, 337] on div "9" at bounding box center [803, 338] width 8 height 19
type input "[DATE] - [DATE]"
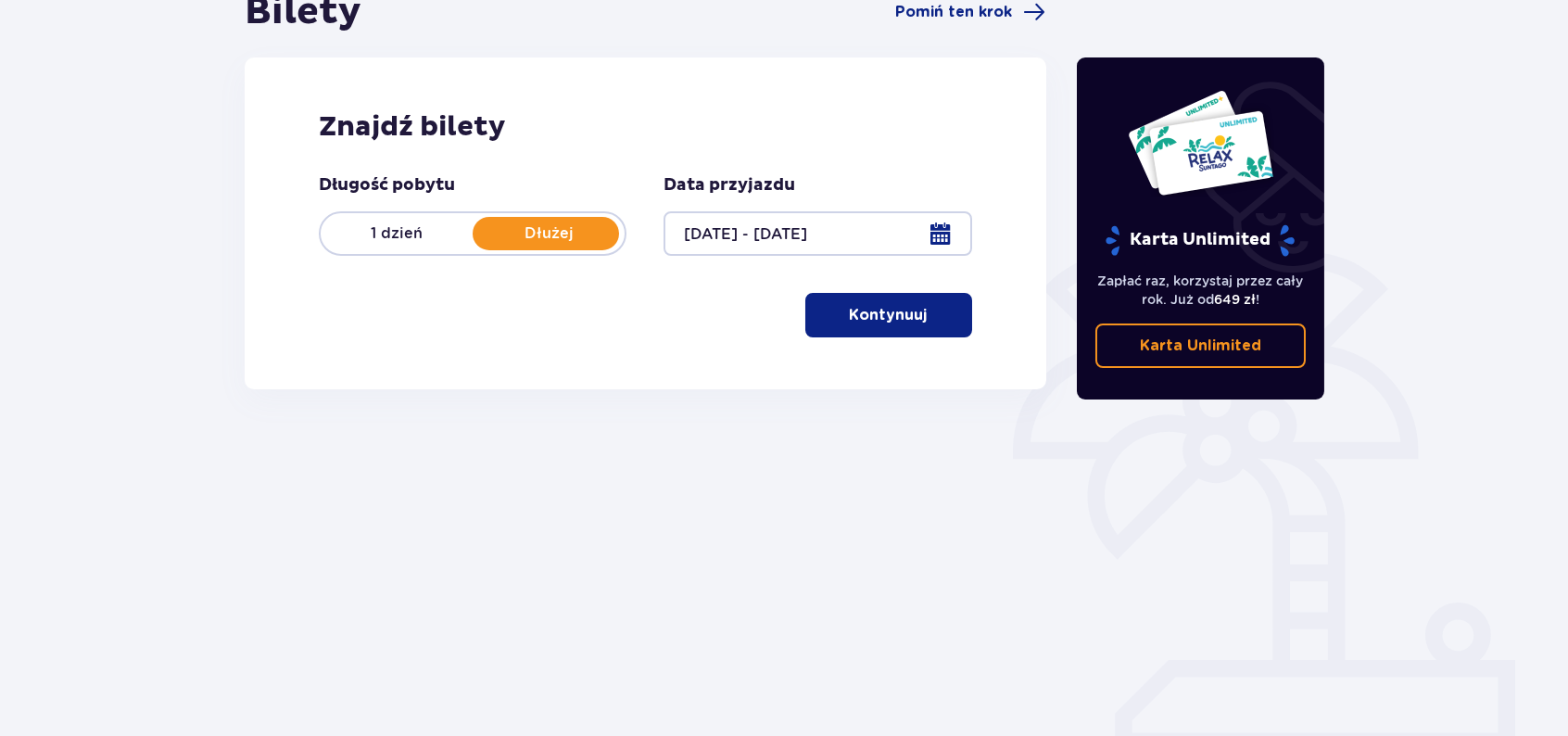
click at [851, 311] on p "Kontynuuj" at bounding box center [889, 315] width 78 height 20
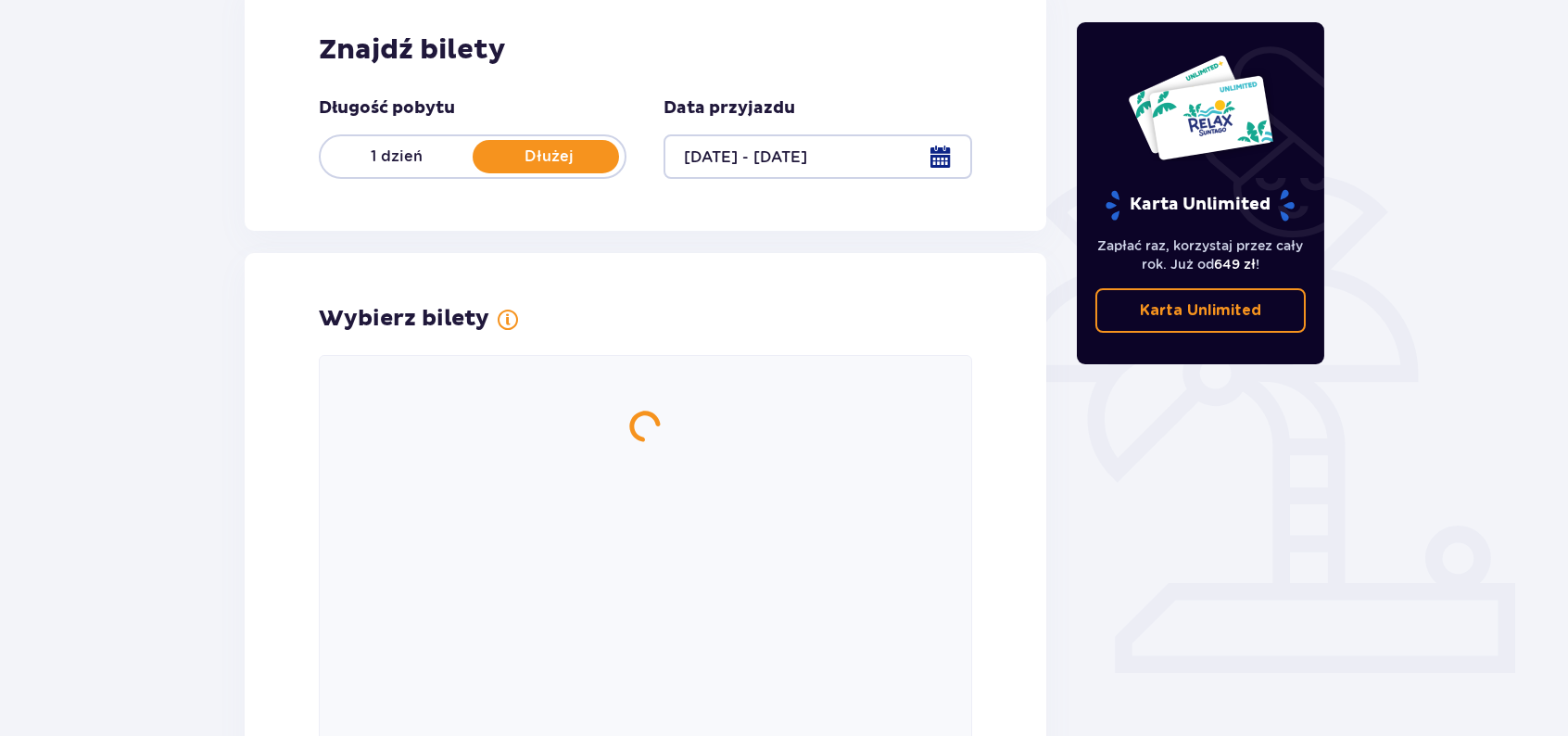
scroll to position [411, 0]
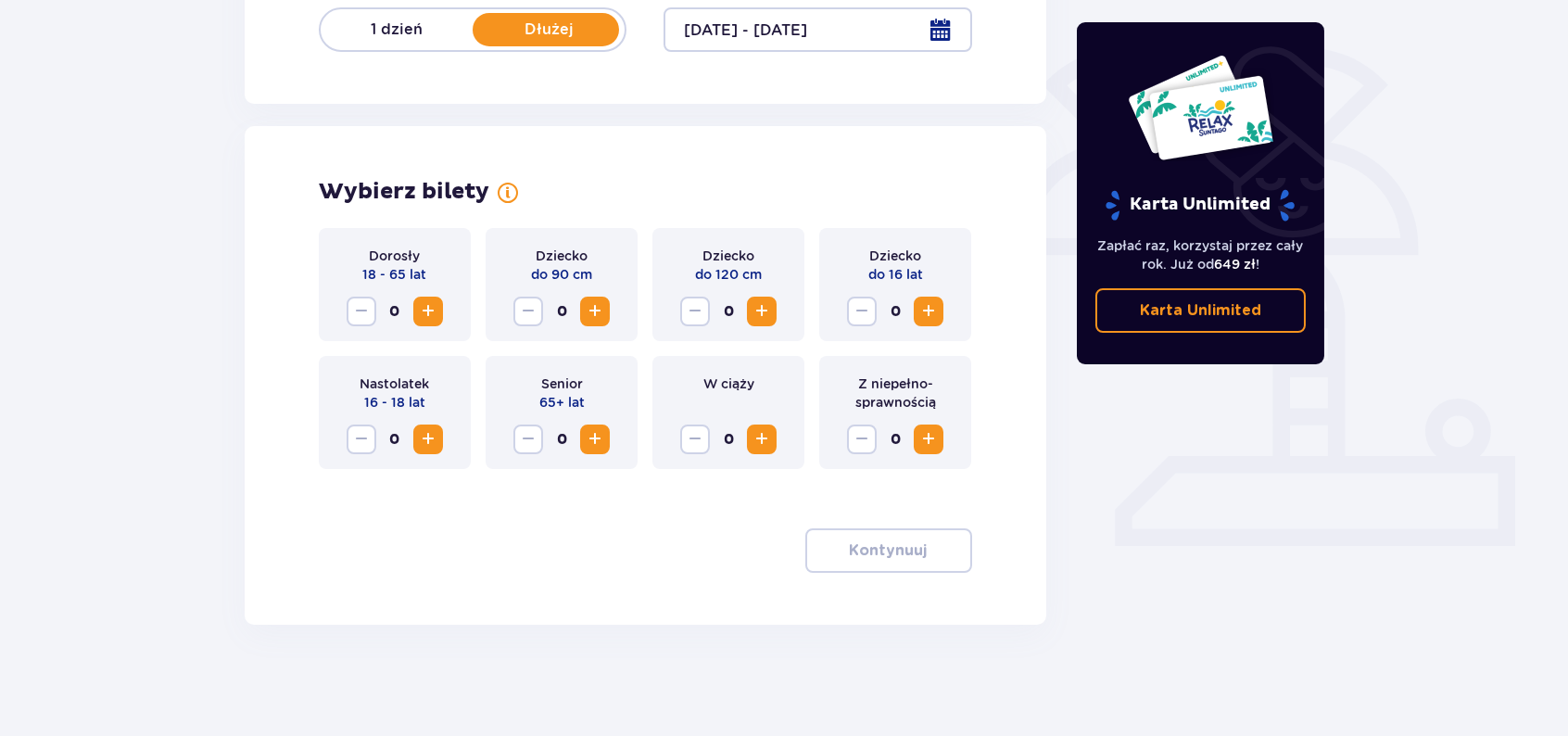
click at [422, 315] on span "Zwiększ" at bounding box center [428, 312] width 22 height 22
click at [826, 549] on button "Kontynuuj" at bounding box center [889, 551] width 167 height 45
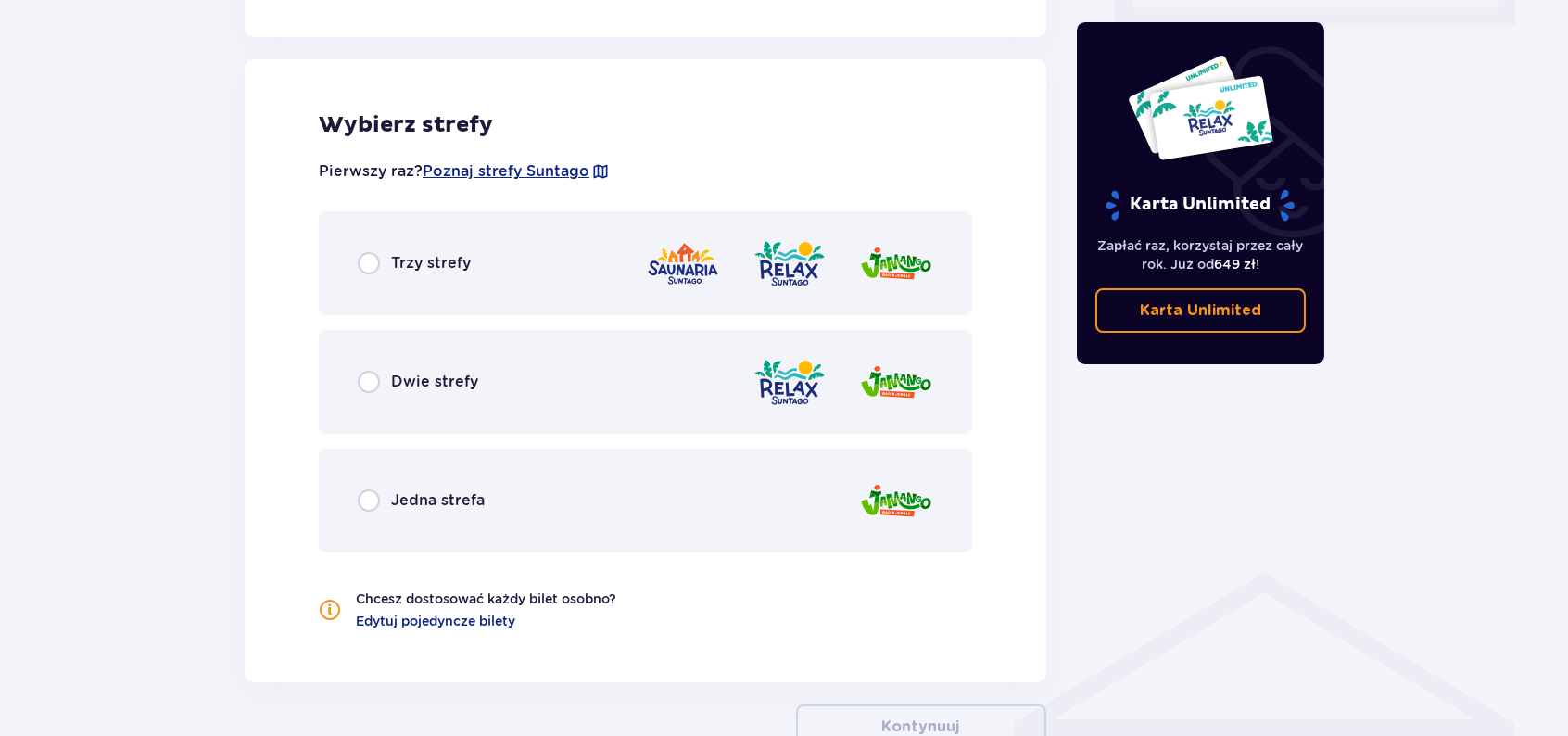
scroll to position [947, 0]
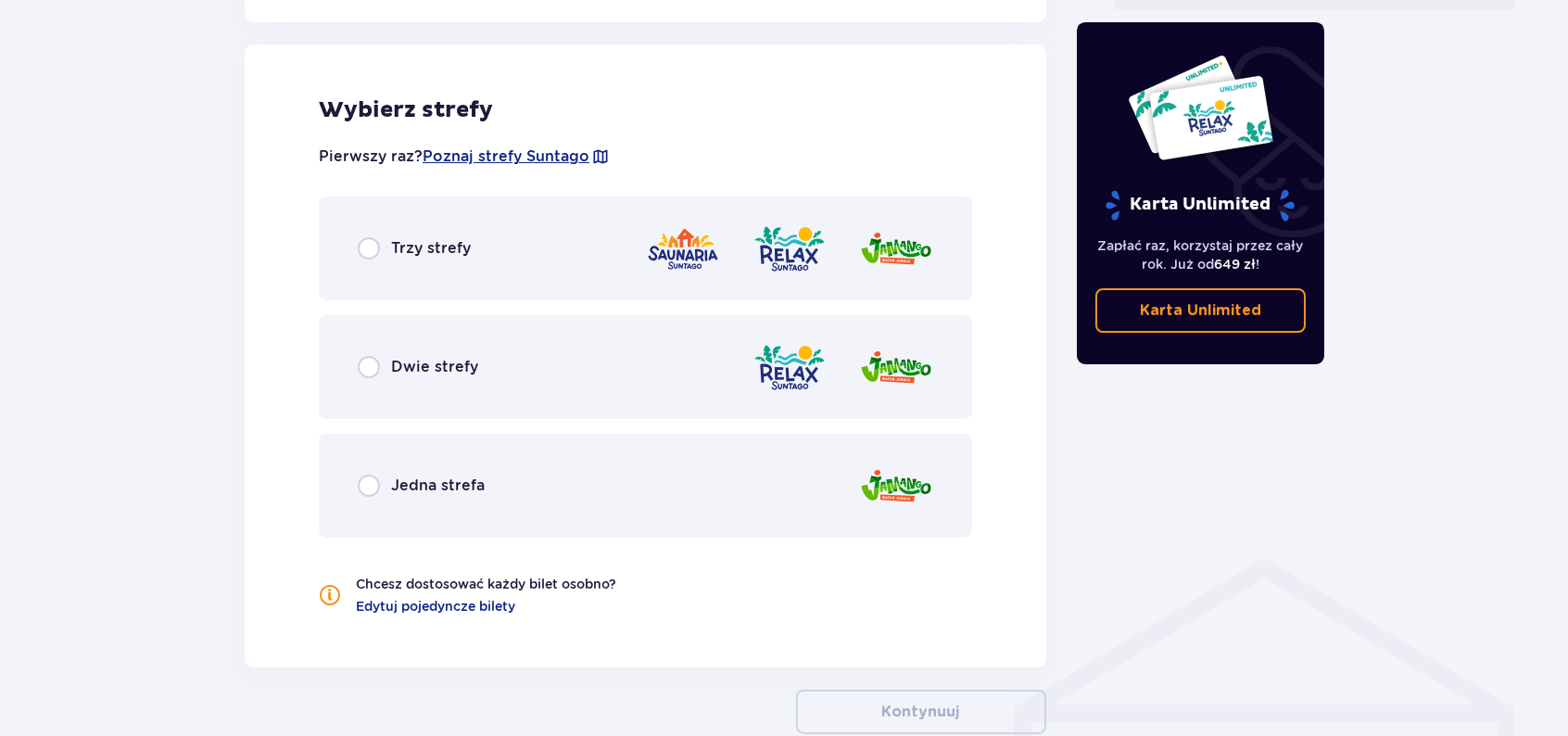
click at [369, 249] on input "radio" at bounding box center [369, 248] width 22 height 22
radio input "true"
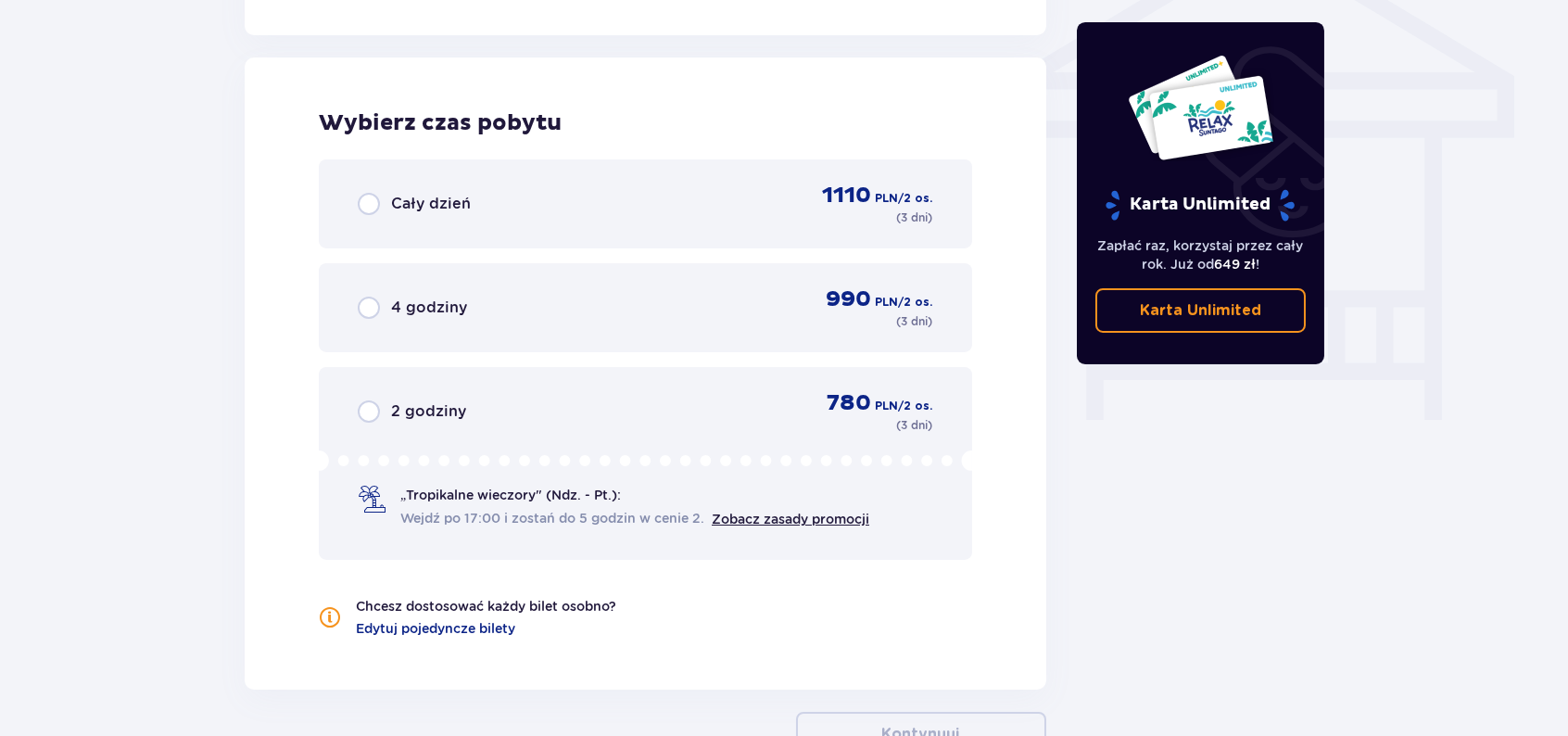
scroll to position [1591, 0]
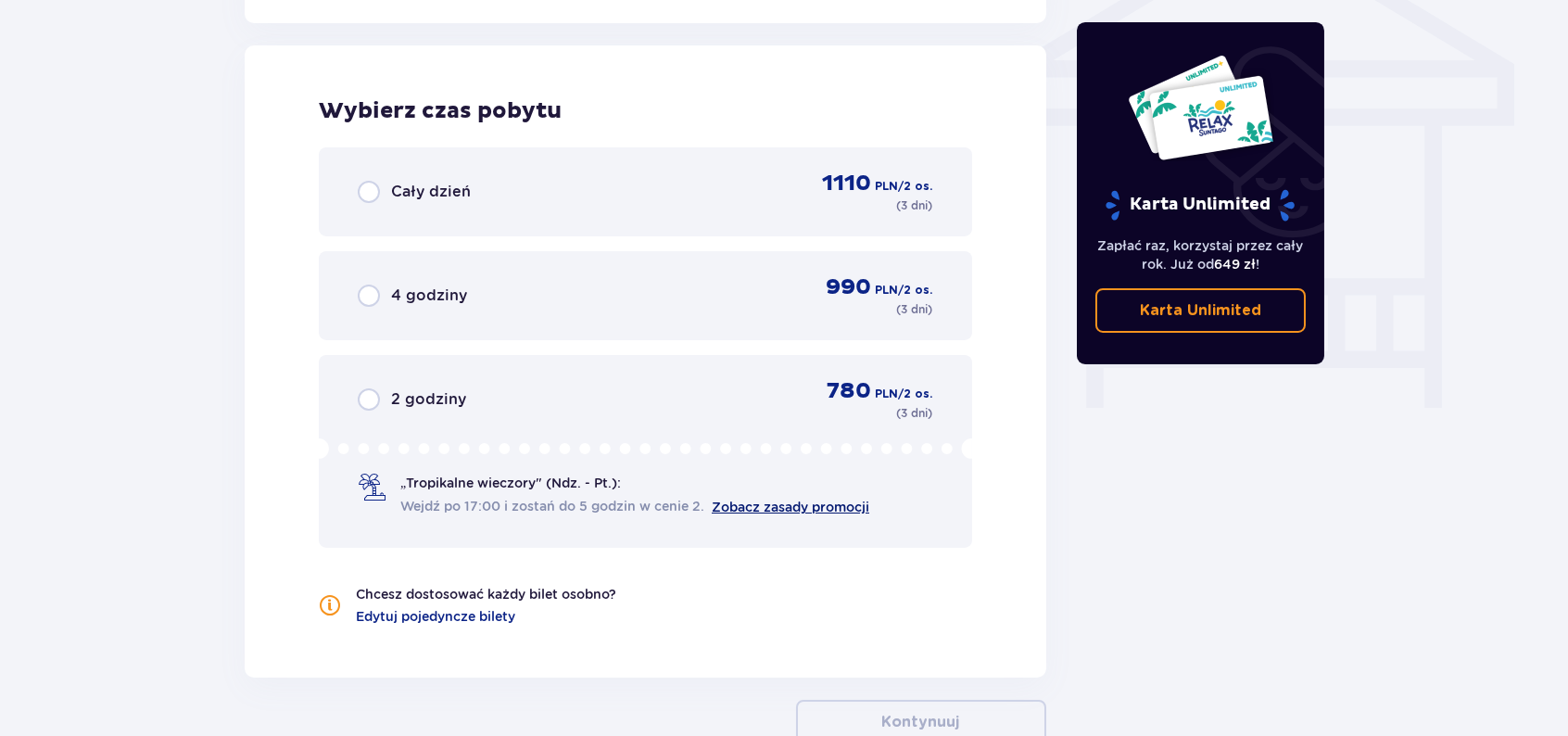
click at [781, 508] on link "Zobacz zasady promocji" at bounding box center [790, 507] width 157 height 15
click at [375, 196] on input "radio" at bounding box center [369, 192] width 22 height 22
radio input "true"
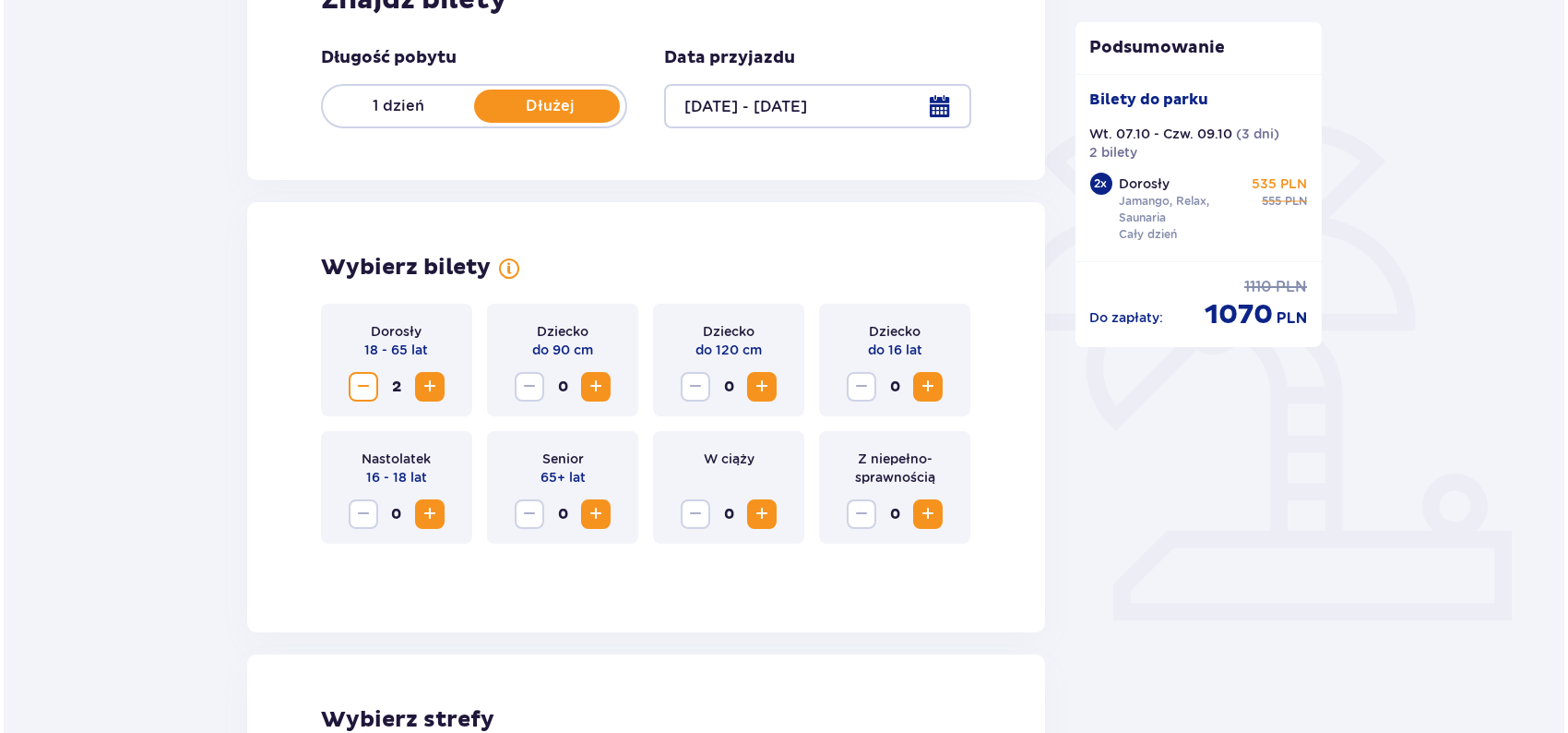
scroll to position [328, 0]
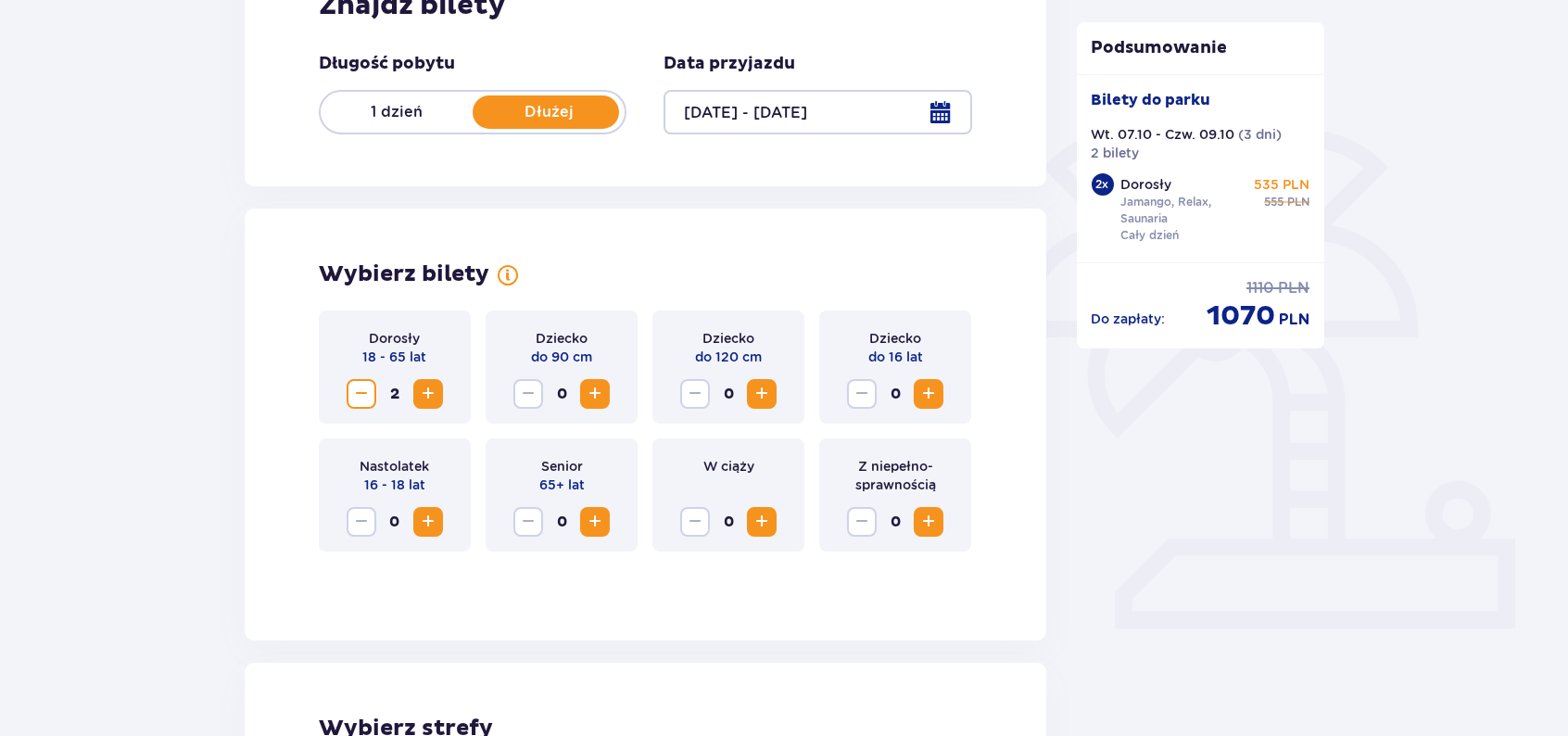
click at [934, 109] on div at bounding box center [817, 113] width 308 height 45
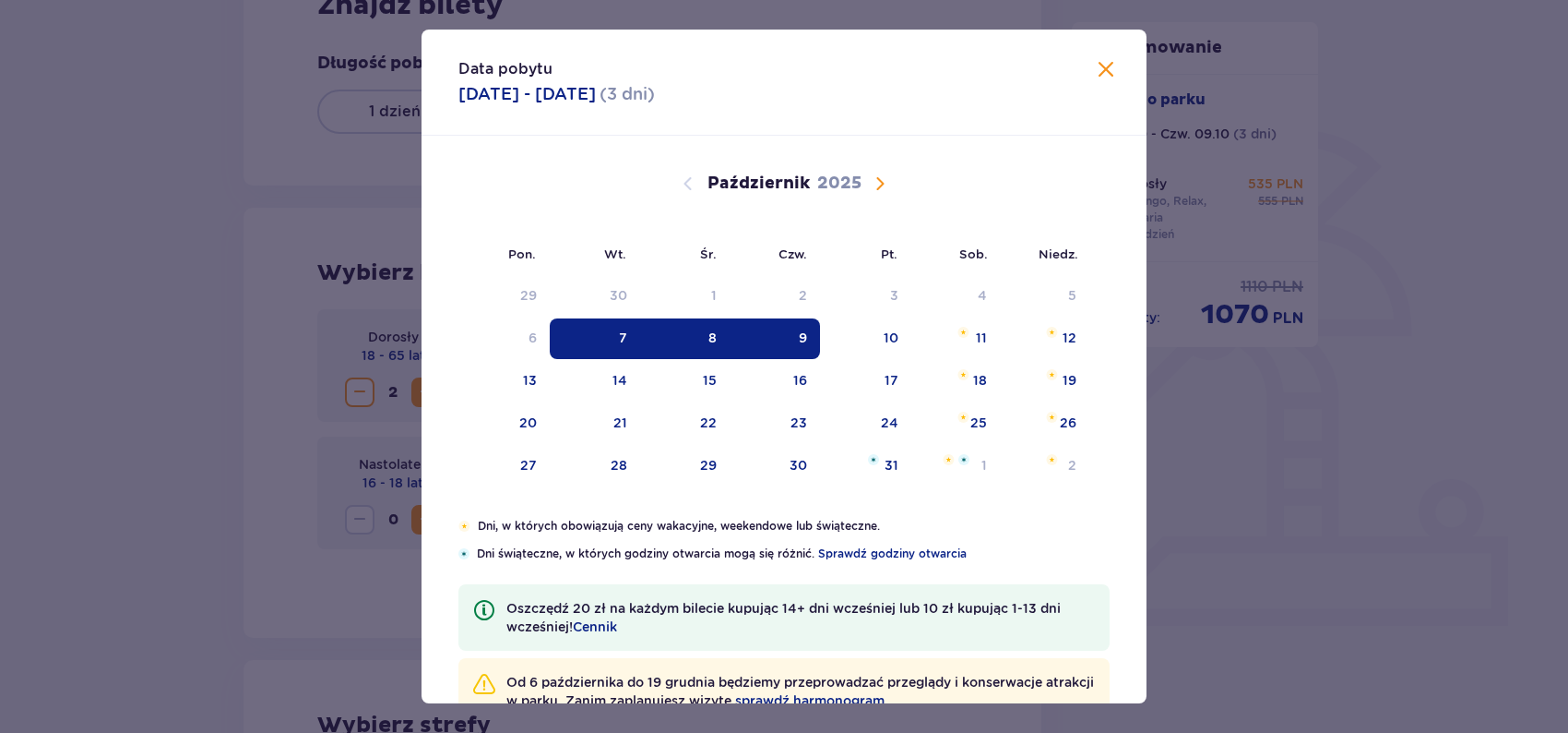
click at [716, 336] on div "8" at bounding box center [684, 339] width 90 height 41
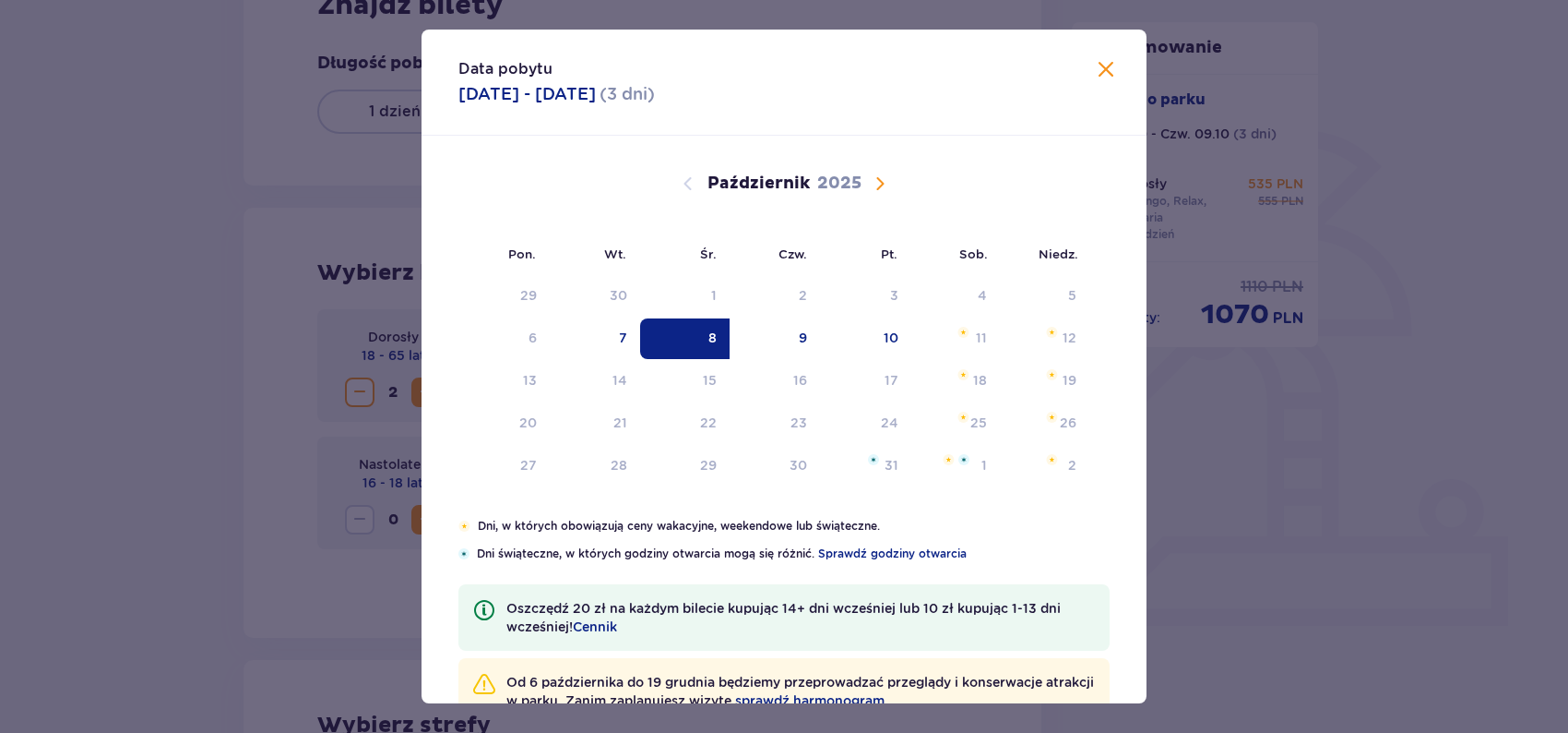
click at [716, 336] on div "8" at bounding box center [684, 339] width 90 height 41
type input "[DATE]"
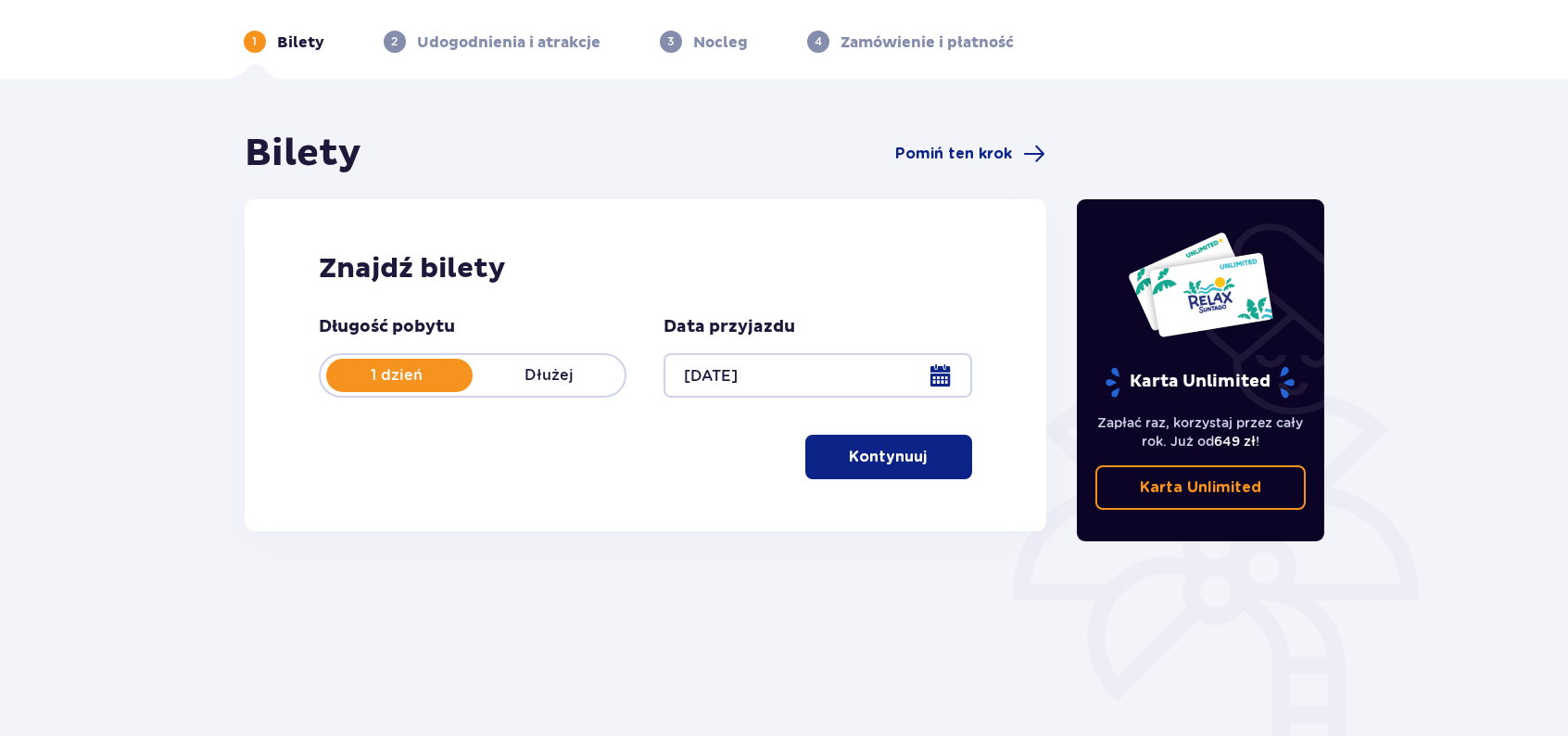
scroll to position [192, 0]
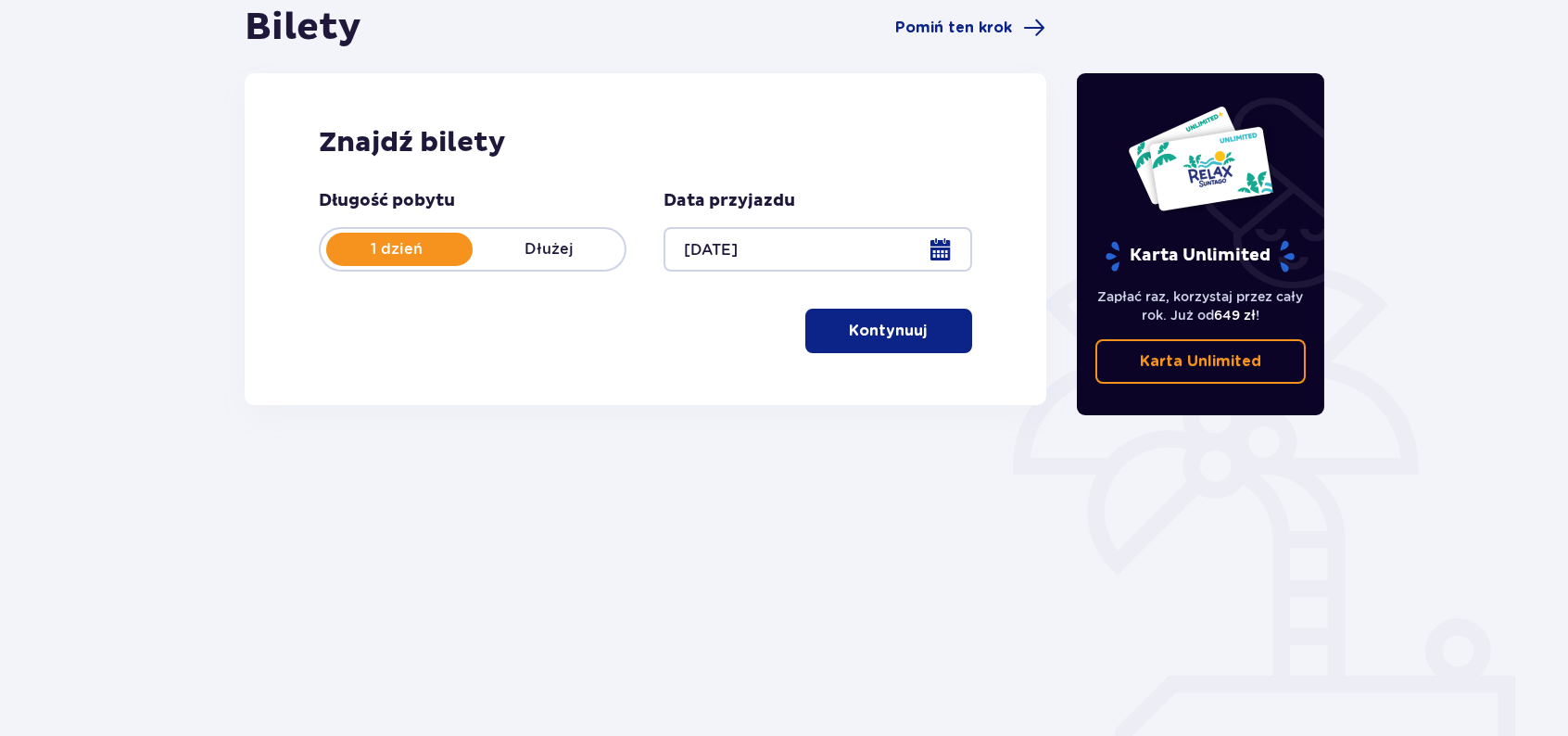
click at [633, 190] on div "Długość pobytu 1 dzień Dłużej Data przyjazdu [DATE]" at bounding box center [646, 231] width 653 height 82
click at [577, 248] on p "Dłużej" at bounding box center [548, 249] width 152 height 20
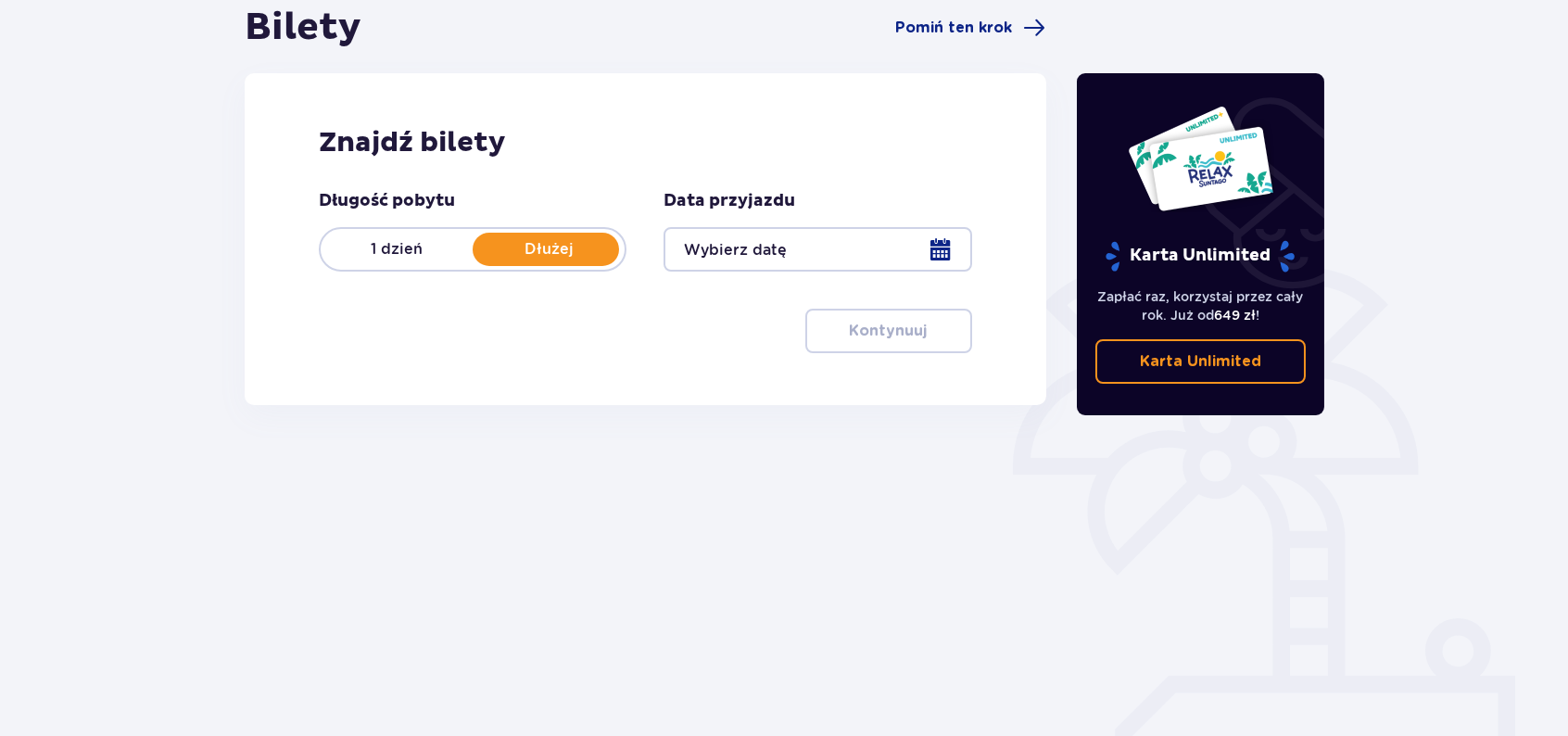
click at [937, 244] on div at bounding box center [817, 249] width 308 height 45
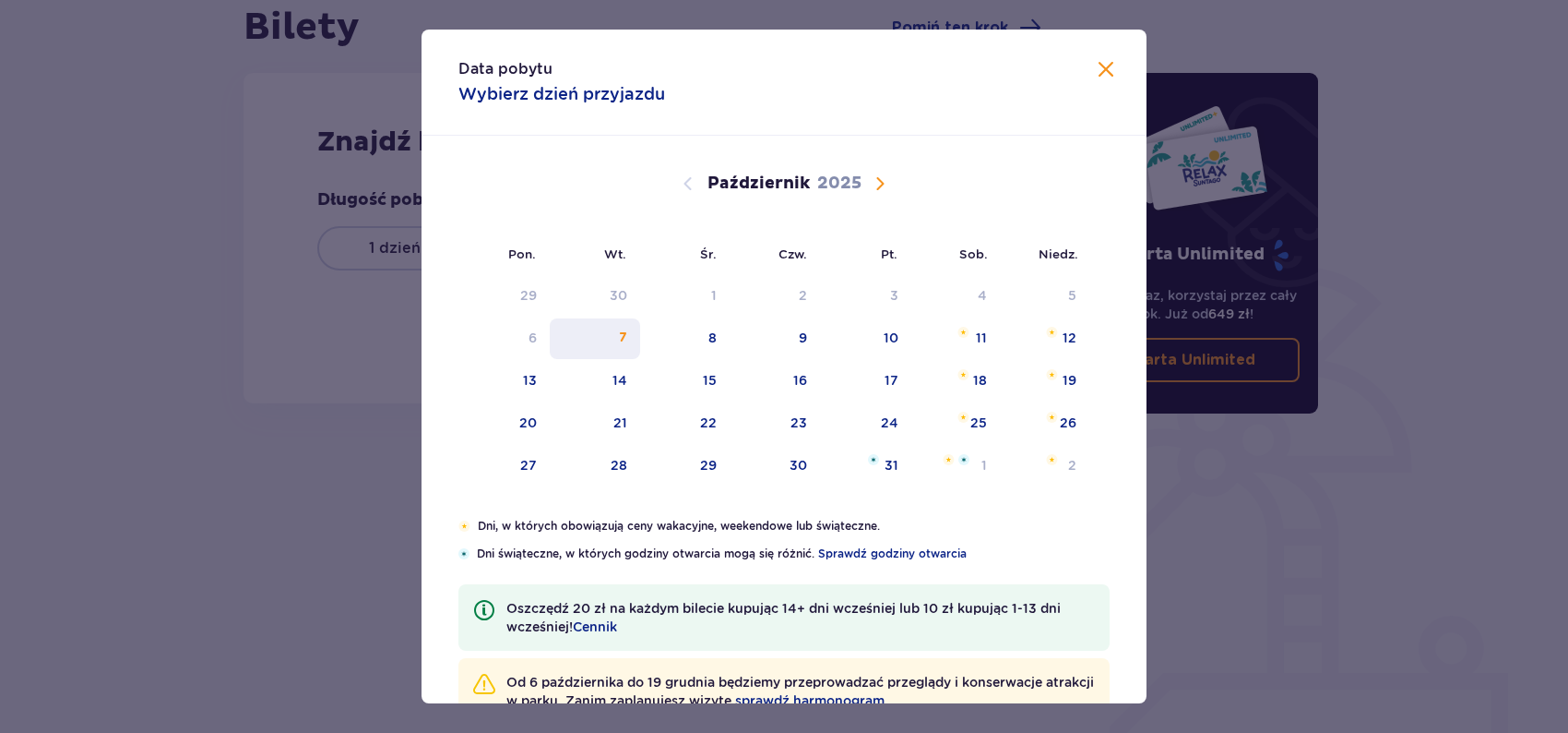
click at [623, 340] on div "7" at bounding box center [622, 338] width 8 height 19
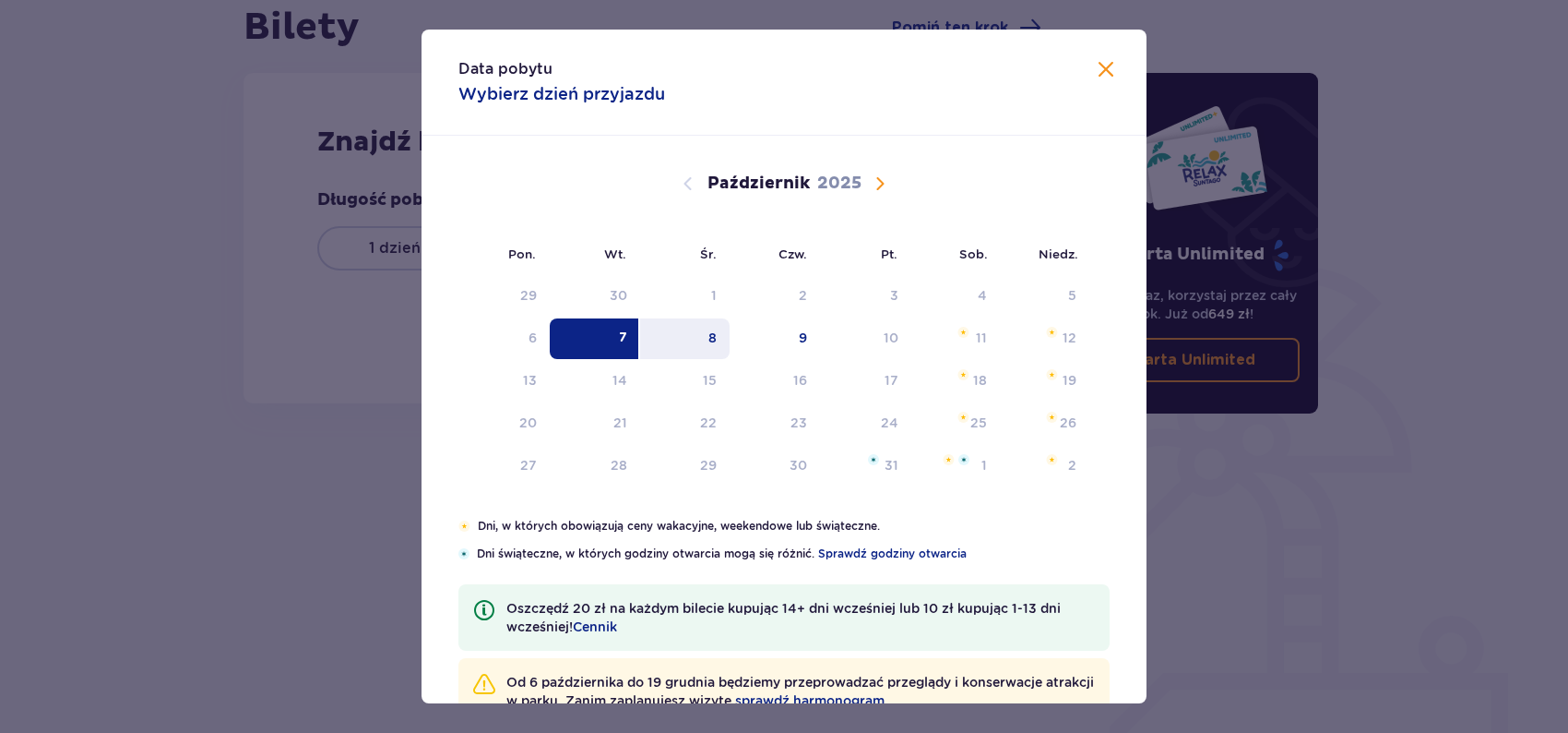
click at [709, 346] on div "8" at bounding box center [712, 338] width 8 height 19
type input "[DATE] - [DATE]"
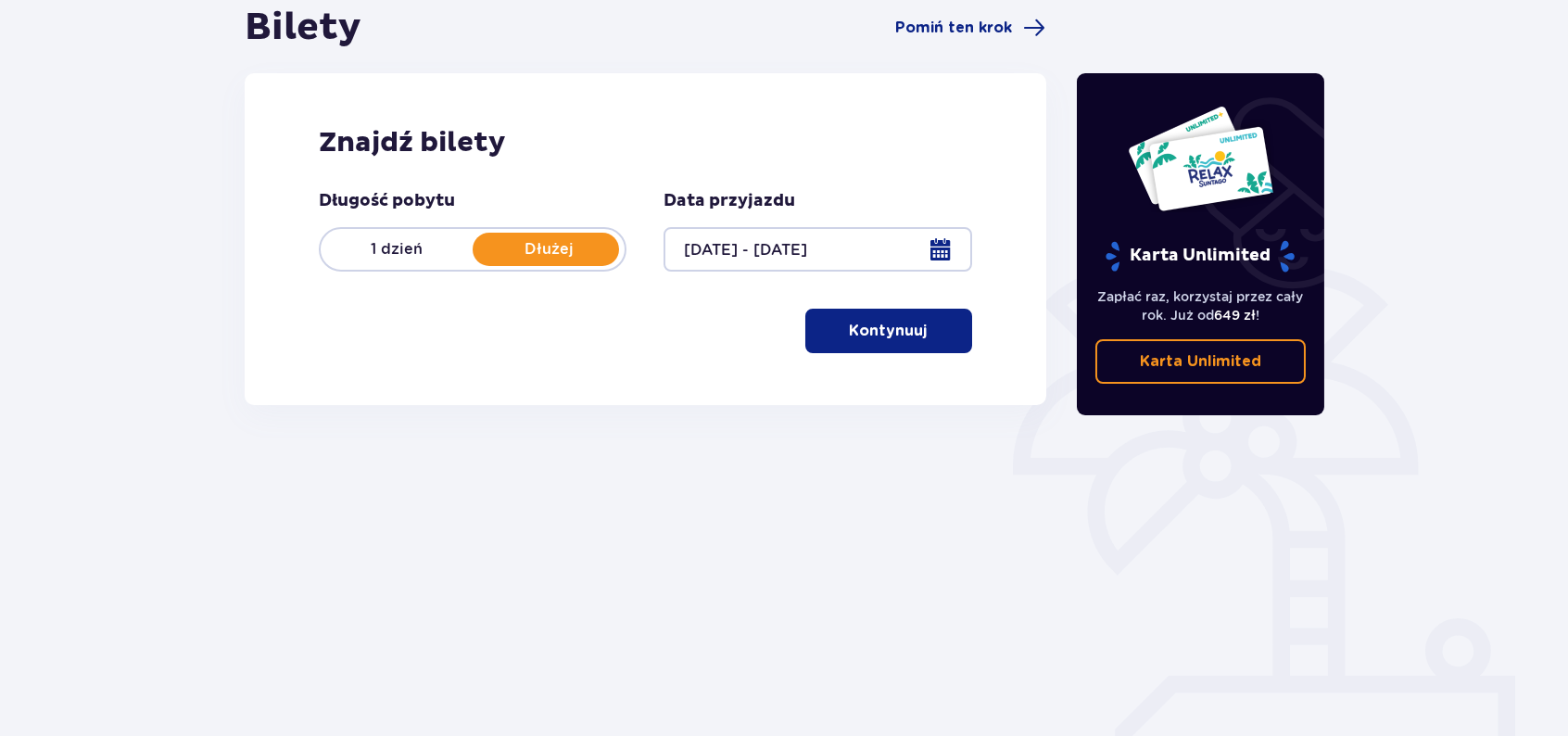
click at [853, 342] on button "Kontynuuj" at bounding box center [889, 331] width 167 height 45
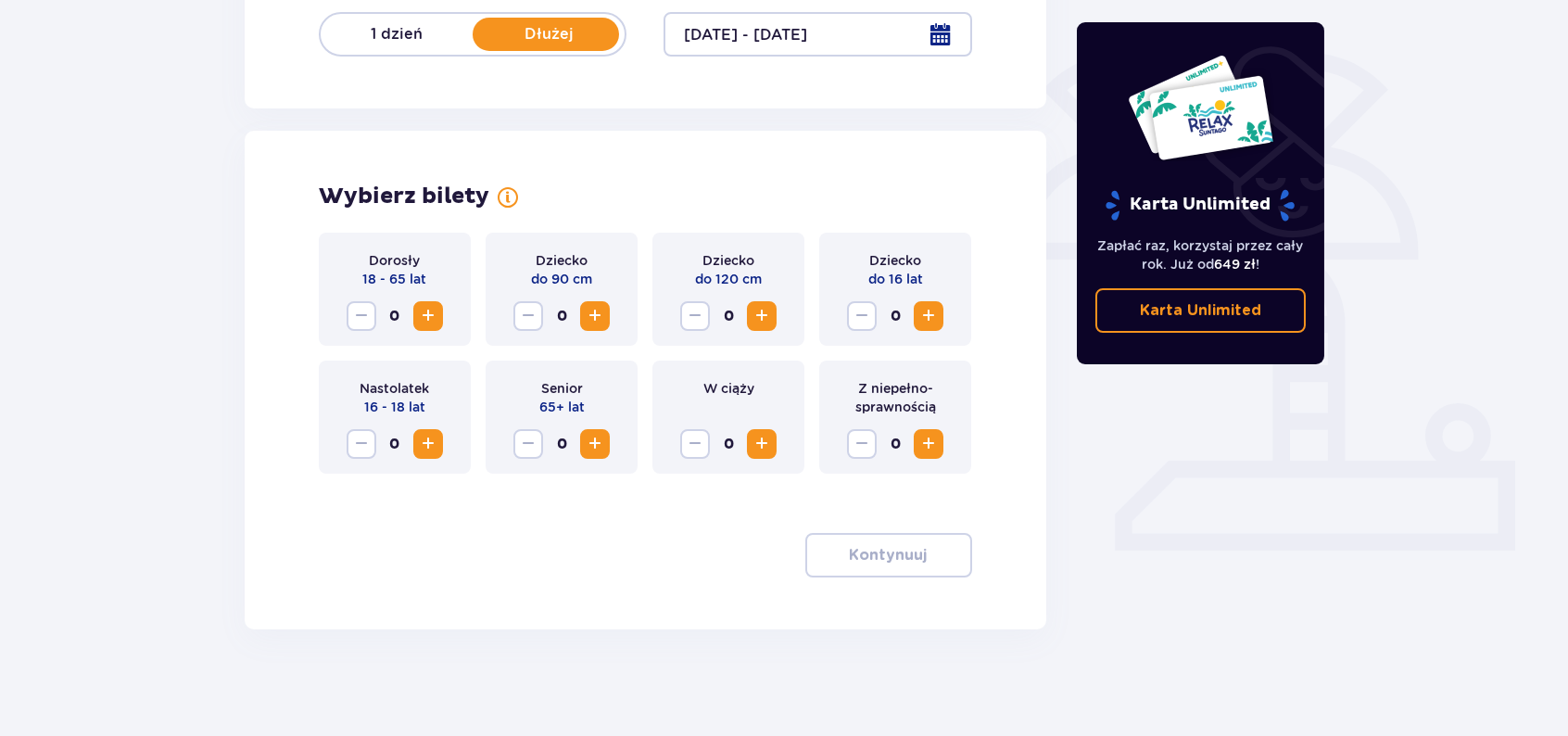
scroll to position [411, 0]
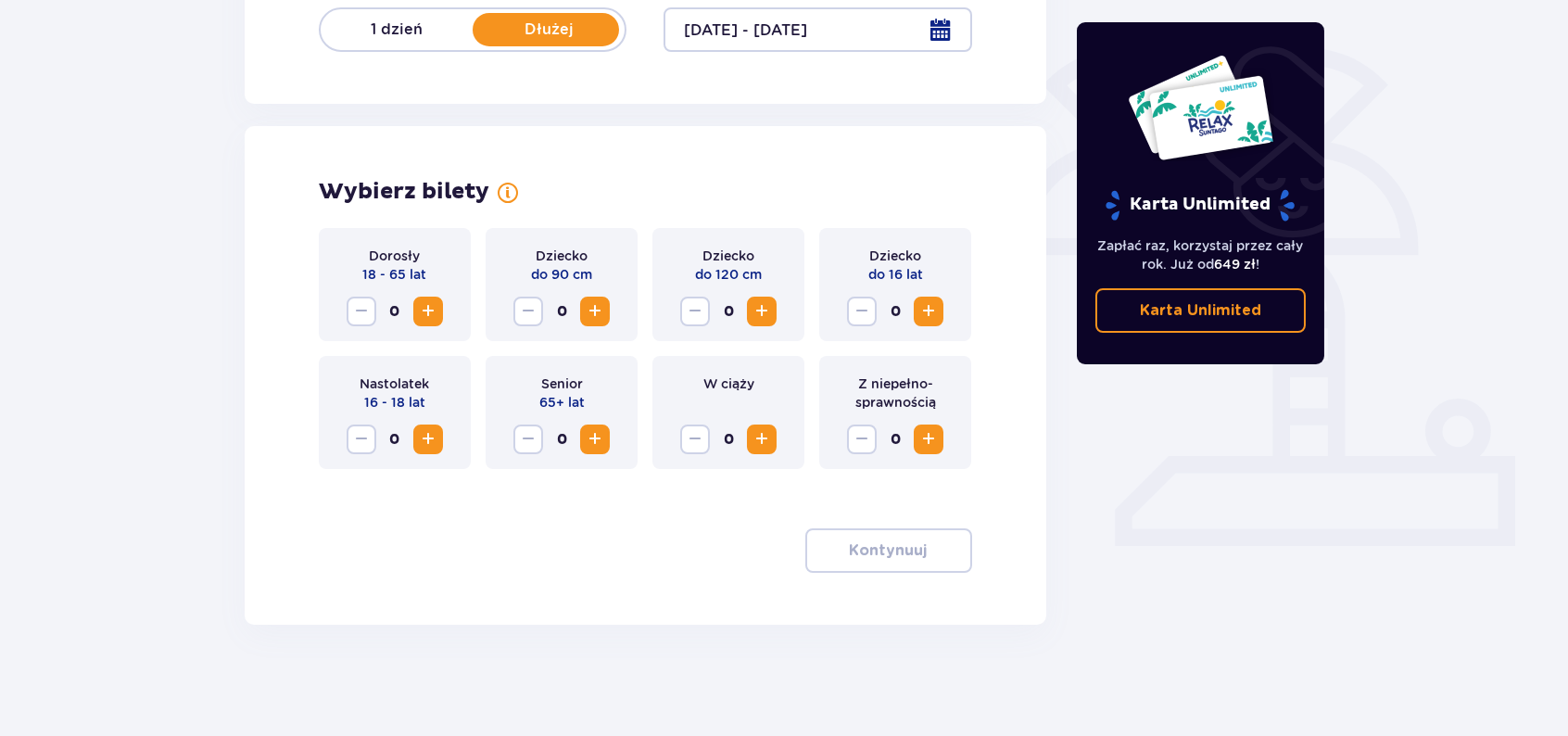
click at [435, 312] on span "Zwiększ" at bounding box center [428, 312] width 22 height 22
click at [902, 553] on p "Kontynuuj" at bounding box center [889, 551] width 78 height 20
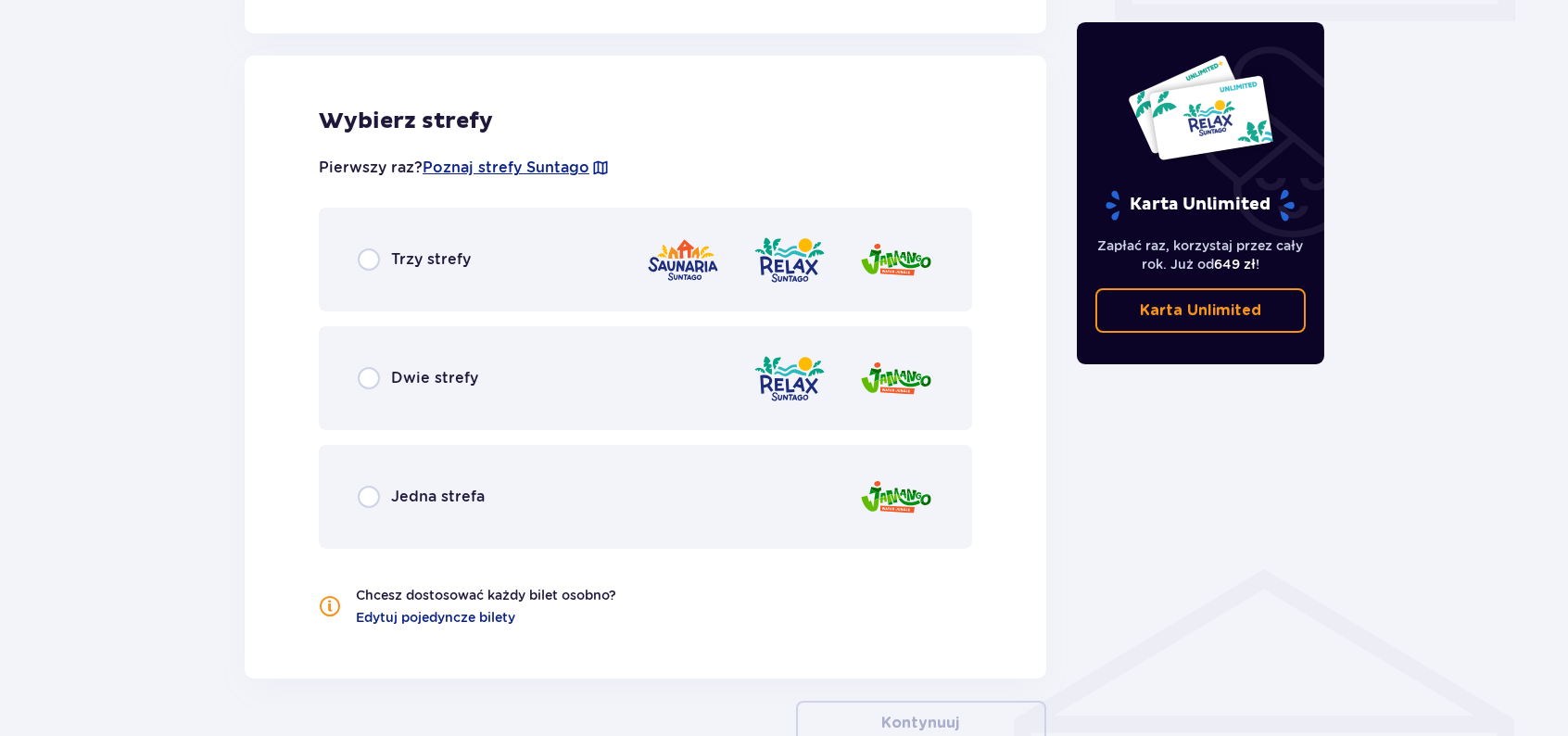
scroll to position [947, 0]
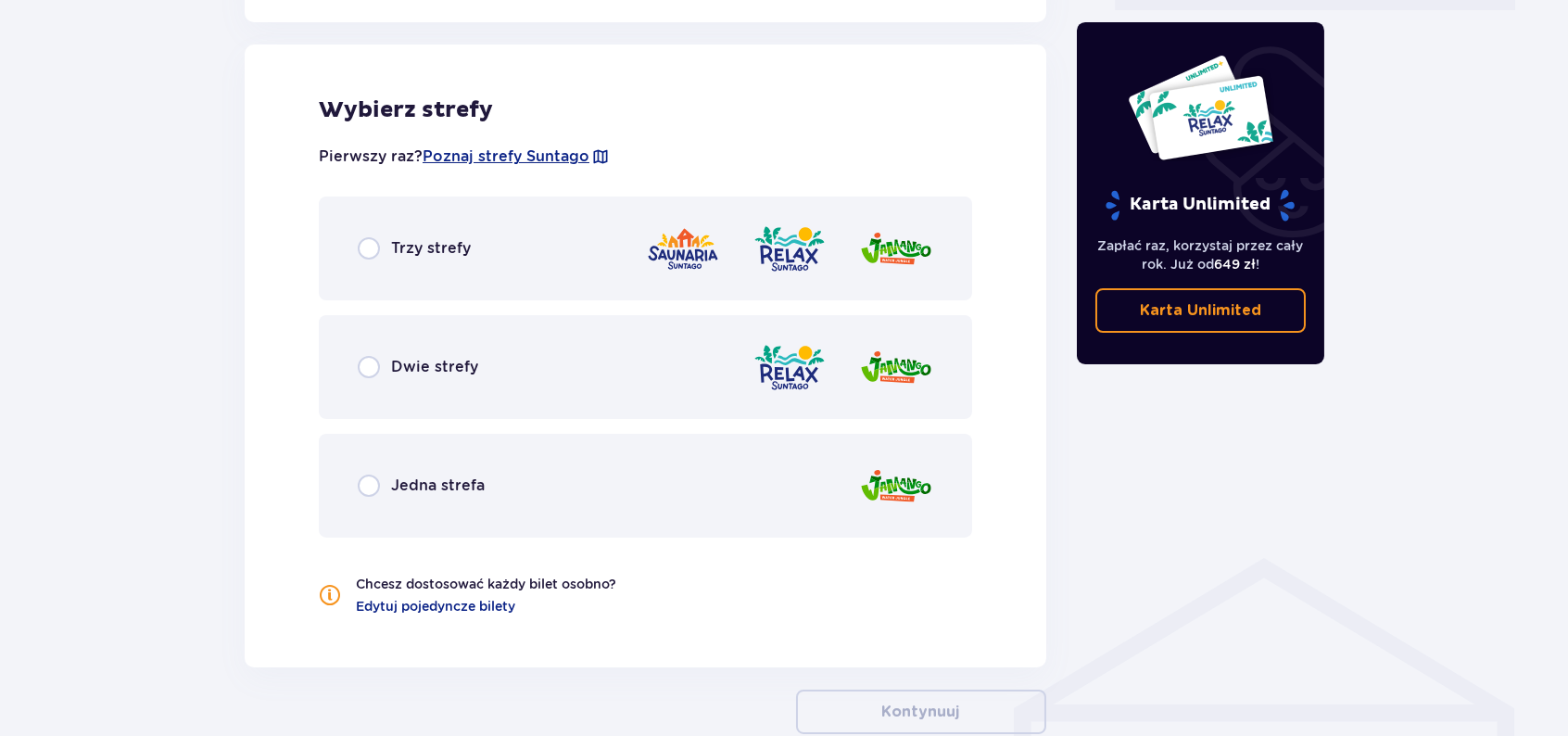
click at [370, 251] on input "radio" at bounding box center [369, 248] width 22 height 22
radio input "true"
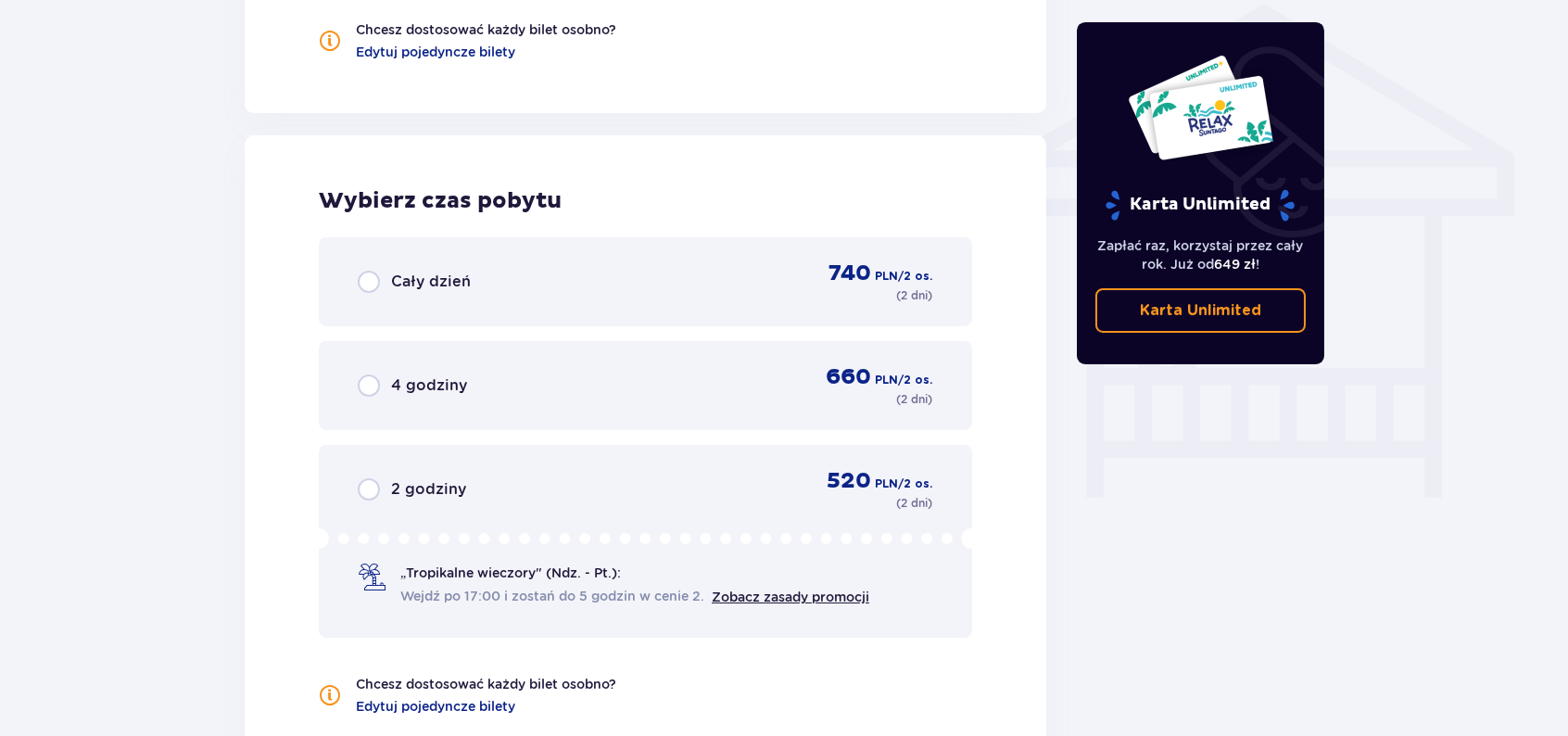
scroll to position [1246, 0]
